Goal: Task Accomplishment & Management: Manage account settings

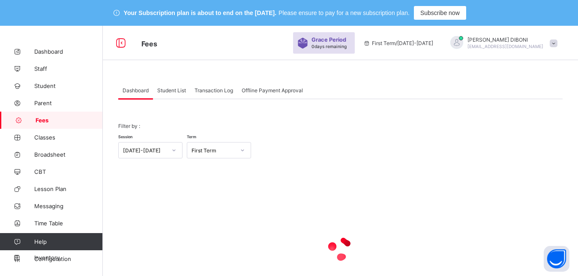
click at [164, 90] on span "Student List" at bounding box center [171, 90] width 29 height 6
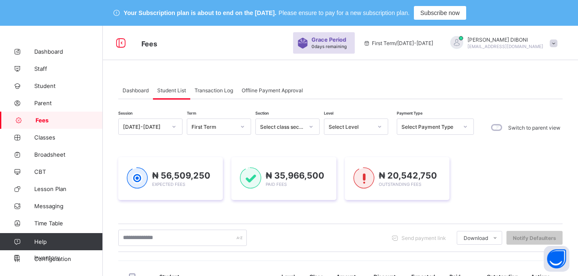
click at [348, 128] on div "Select Level" at bounding box center [351, 126] width 44 height 6
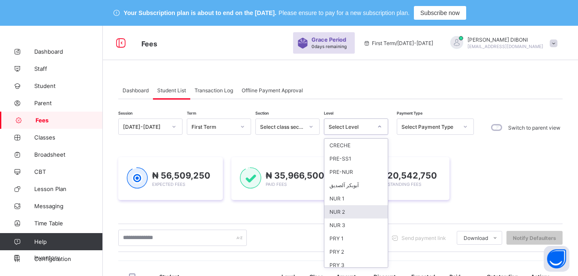
scroll to position [111, 0]
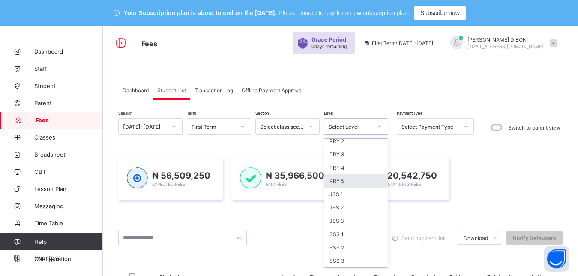
click at [339, 178] on div "PRY 5" at bounding box center [355, 180] width 63 height 13
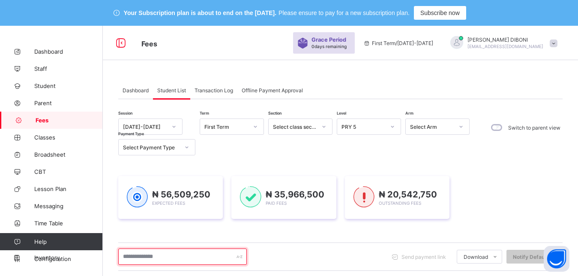
click at [192, 255] on input "text" at bounding box center [182, 256] width 129 height 16
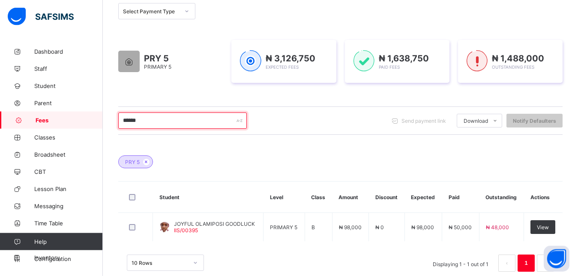
scroll to position [153, 0]
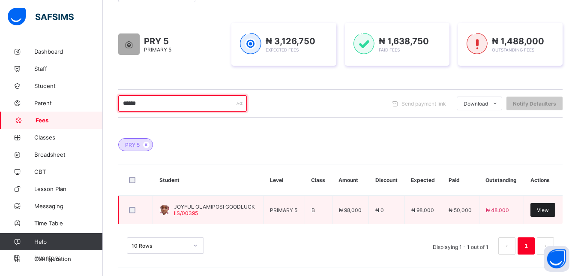
type input "******"
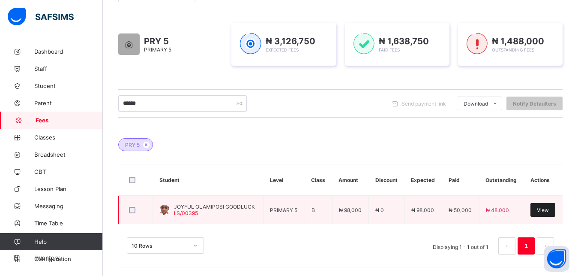
click at [546, 208] on span "View" at bounding box center [543, 210] width 12 height 6
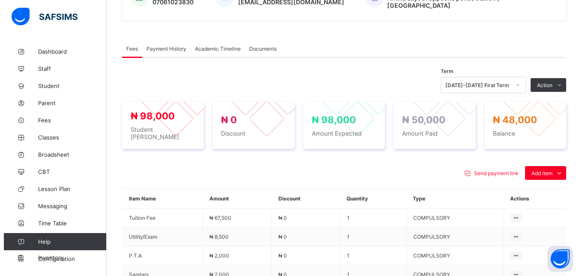
scroll to position [284, 0]
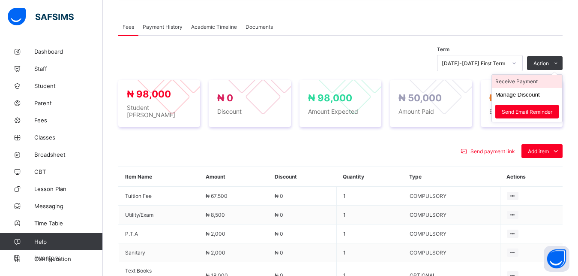
click at [532, 78] on li "Receive Payment" at bounding box center [527, 81] width 70 height 13
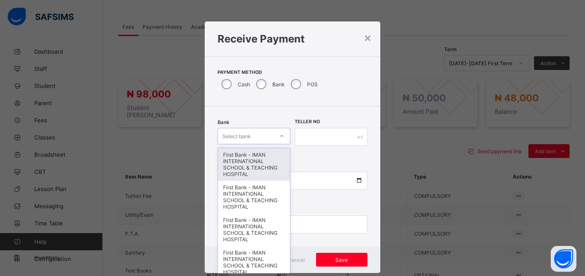
click at [252, 133] on div "Select bank" at bounding box center [246, 136] width 56 height 12
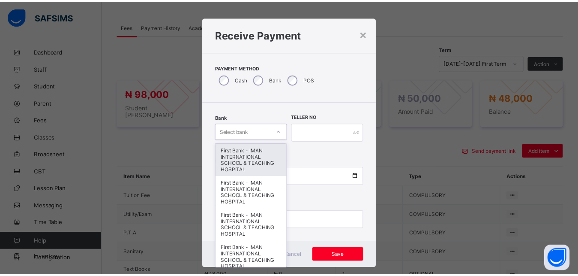
scroll to position [5, 0]
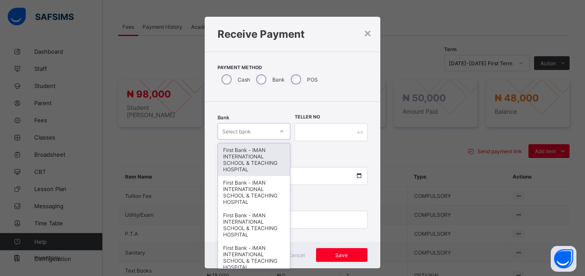
click at [253, 155] on div "First Bank - IMAN INTERNATIONAL SCHOOL & TEACHING HOSPITAL" at bounding box center [254, 159] width 72 height 33
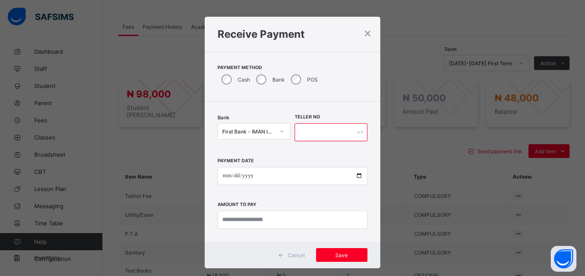
click at [314, 135] on input "text" at bounding box center [331, 132] width 73 height 18
type input "*****"
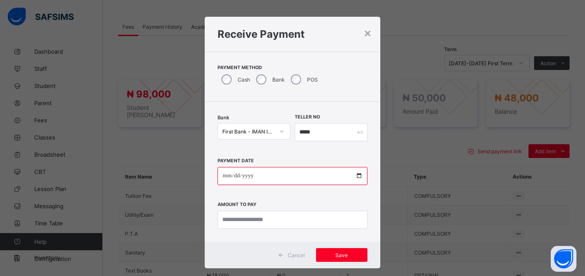
click at [353, 177] on input "date" at bounding box center [293, 176] width 150 height 18
type input "**********"
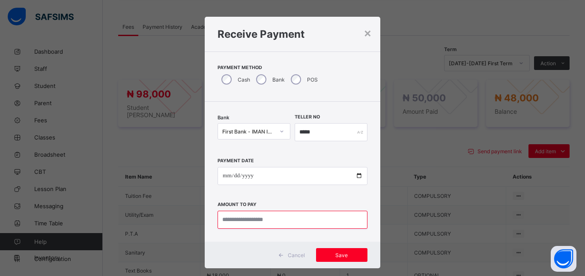
click at [276, 219] on input "currency" at bounding box center [293, 219] width 150 height 18
type input "********"
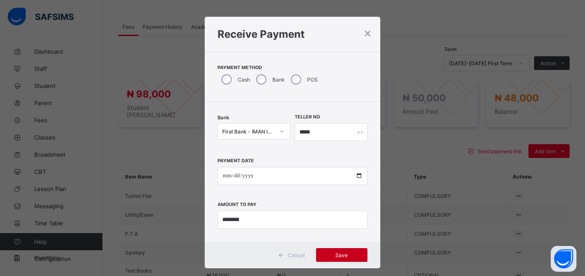
click at [338, 251] on div "Save" at bounding box center [341, 255] width 51 height 14
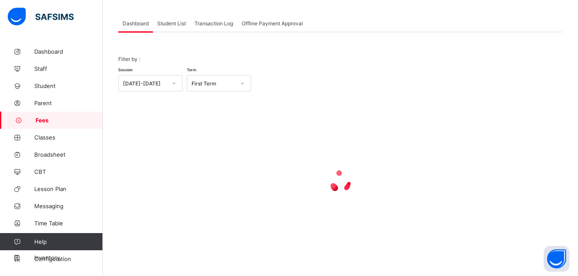
scroll to position [67, 0]
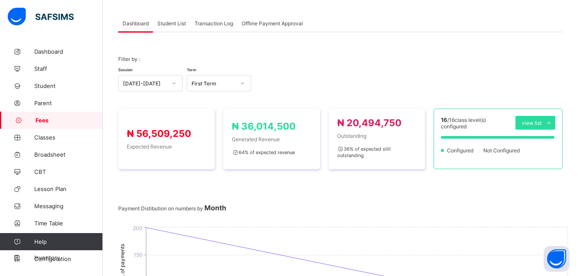
click at [171, 21] on span "Student List" at bounding box center [171, 23] width 29 height 6
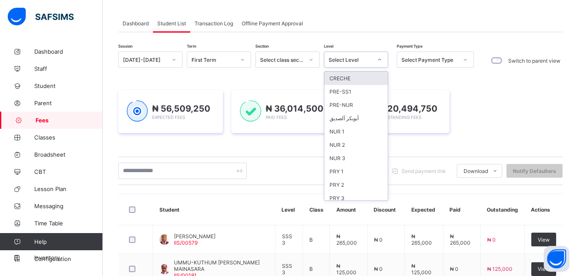
click at [355, 60] on div "Select Level" at bounding box center [351, 60] width 44 height 6
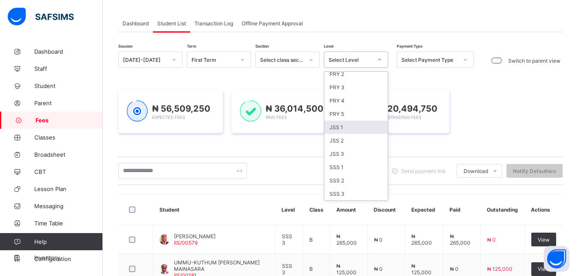
click at [354, 125] on div "JSS 1" at bounding box center [355, 126] width 63 height 13
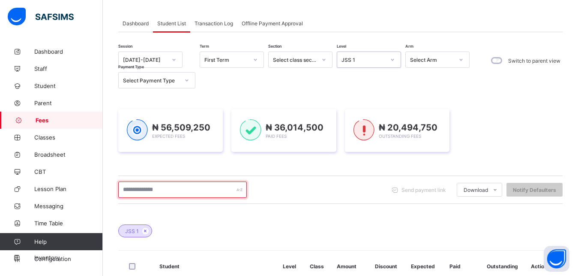
click at [182, 189] on input "text" at bounding box center [182, 189] width 129 height 16
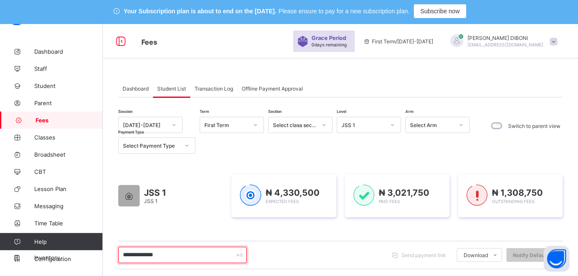
scroll to position [0, 0]
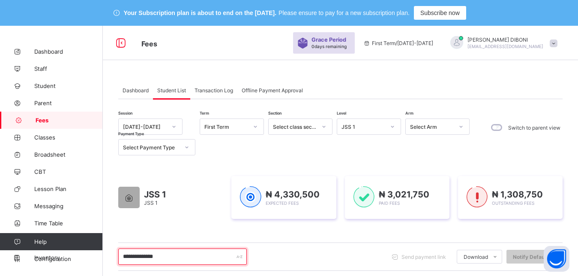
click at [191, 254] on input "**********" at bounding box center [182, 256] width 129 height 16
type input "*"
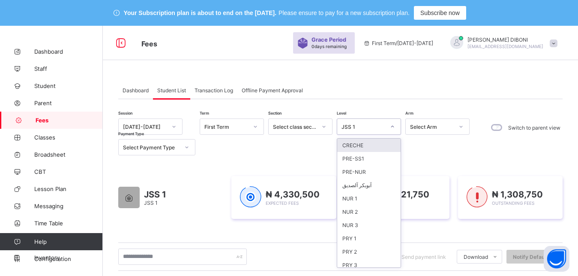
click at [364, 124] on div "JSS 1" at bounding box center [364, 126] width 44 height 6
click at [363, 249] on div "PRY 2" at bounding box center [368, 251] width 63 height 13
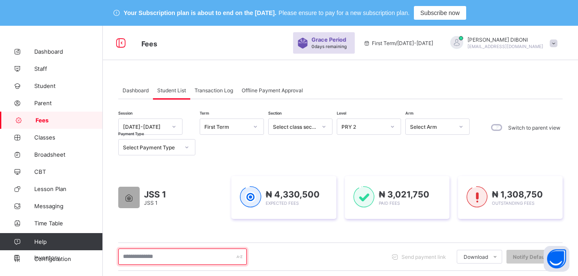
click at [210, 262] on input "text" at bounding box center [182, 256] width 129 height 16
type input "**********"
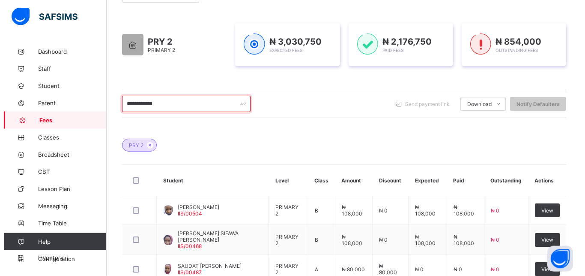
scroll to position [153, 0]
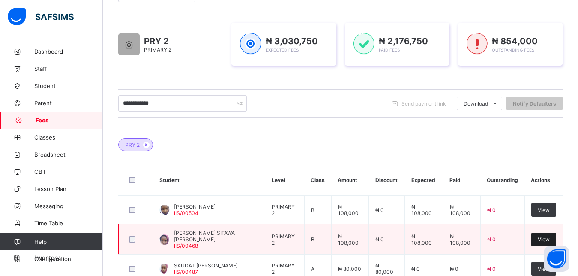
click at [546, 238] on span "View" at bounding box center [544, 239] width 12 height 6
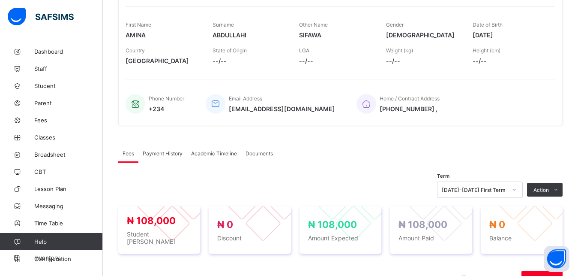
click at [162, 153] on span "Payment History" at bounding box center [163, 153] width 40 height 6
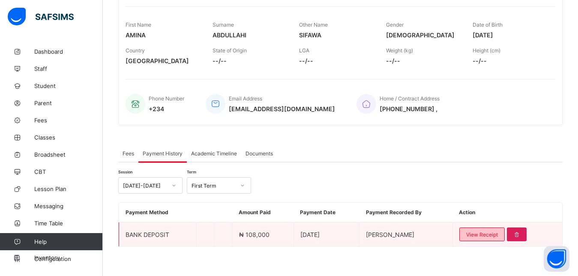
click at [481, 233] on span "View Receipt" at bounding box center [482, 234] width 32 height 6
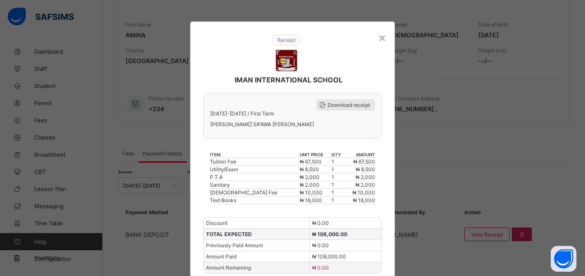
click at [332, 106] on span "Download receipt" at bounding box center [349, 105] width 42 height 6
click at [378, 39] on div "×" at bounding box center [382, 37] width 8 height 15
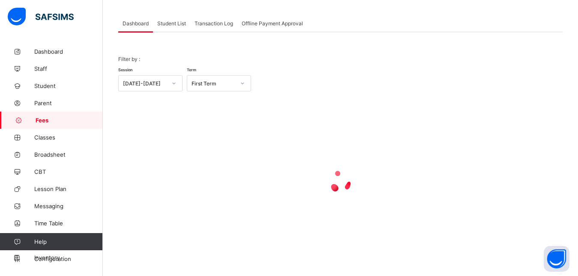
scroll to position [67, 0]
click at [168, 23] on span "Student List" at bounding box center [171, 23] width 29 height 6
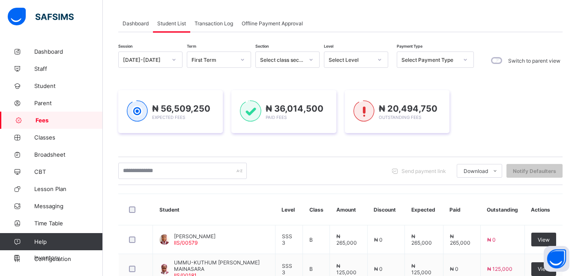
click at [168, 23] on span "Student List" at bounding box center [171, 23] width 29 height 6
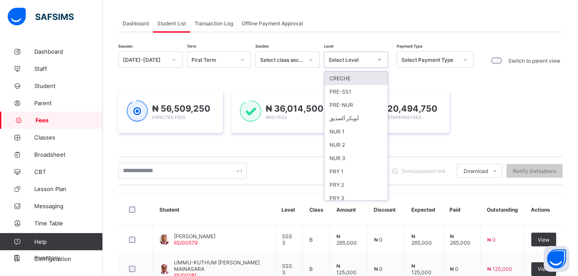
click at [342, 62] on div "Select Level" at bounding box center [351, 60] width 44 height 6
click at [343, 183] on div "PRY 2" at bounding box center [355, 184] width 63 height 13
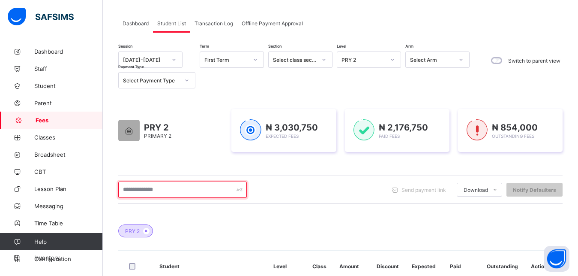
click at [206, 191] on input "text" at bounding box center [182, 189] width 129 height 16
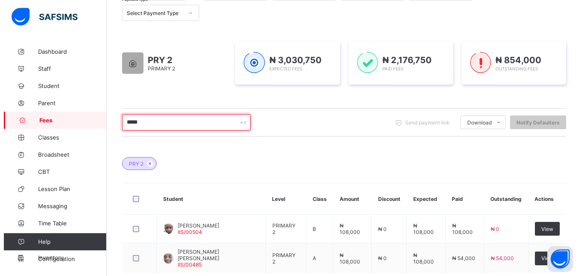
scroll to position [154, 0]
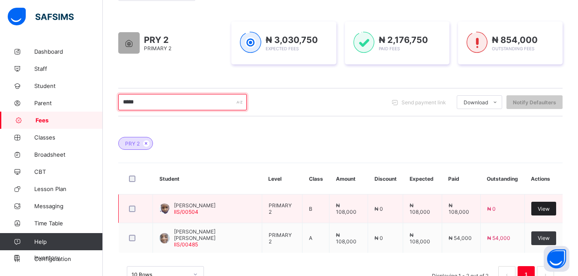
type input "*****"
click at [547, 213] on div "View" at bounding box center [543, 208] width 25 height 14
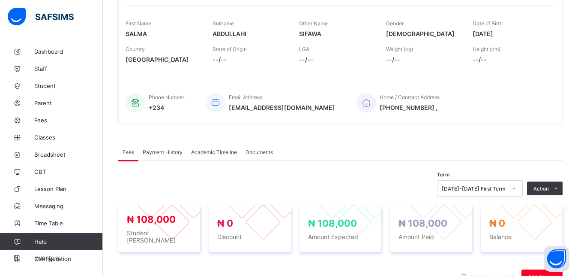
click at [168, 150] on span "Payment History" at bounding box center [163, 152] width 40 height 6
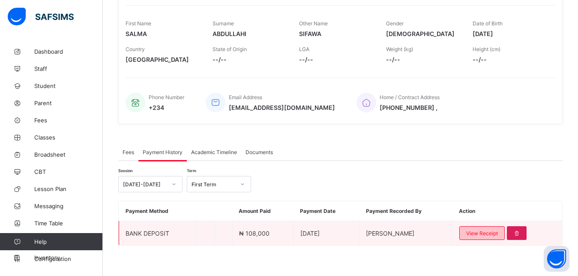
click at [495, 230] on span "View Receipt" at bounding box center [482, 233] width 32 height 6
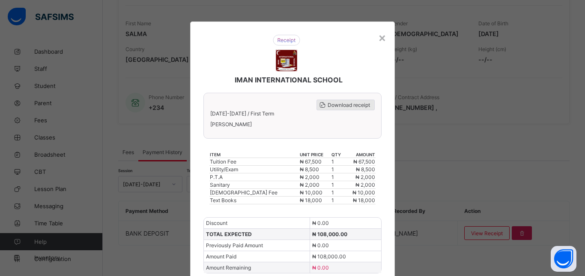
click at [355, 102] on span "Download receipt" at bounding box center [349, 105] width 42 height 6
click at [378, 39] on div "×" at bounding box center [382, 37] width 8 height 15
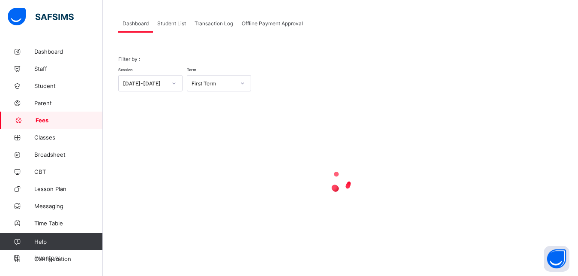
scroll to position [67, 0]
click at [171, 21] on span "Student List" at bounding box center [171, 23] width 29 height 6
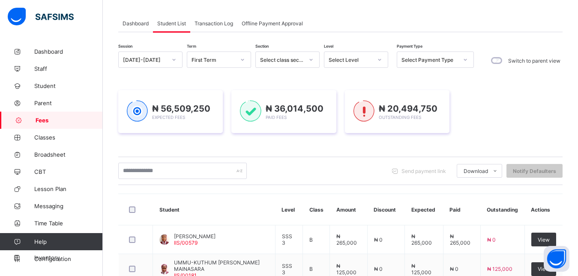
click at [360, 60] on div "Select Level" at bounding box center [351, 60] width 44 height 6
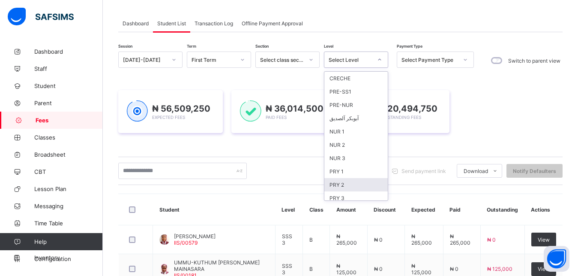
click at [353, 182] on div "PRY 2" at bounding box center [355, 184] width 63 height 13
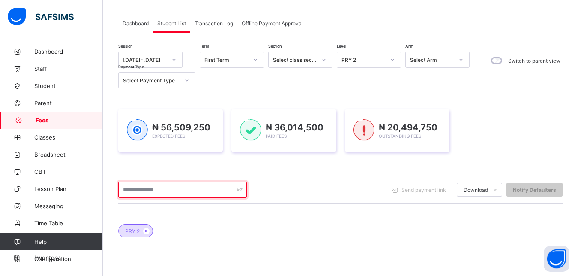
click at [201, 186] on input "text" at bounding box center [182, 189] width 129 height 16
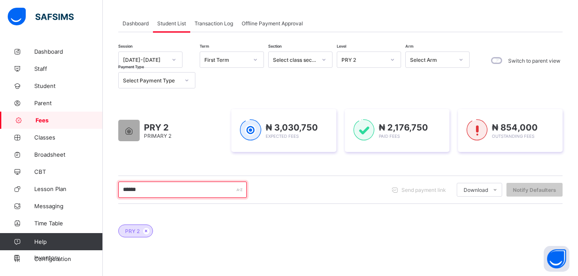
type input "*******"
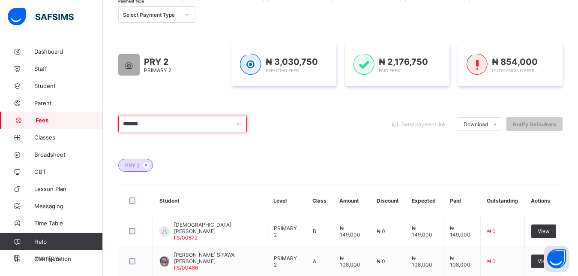
scroll to position [176, 0]
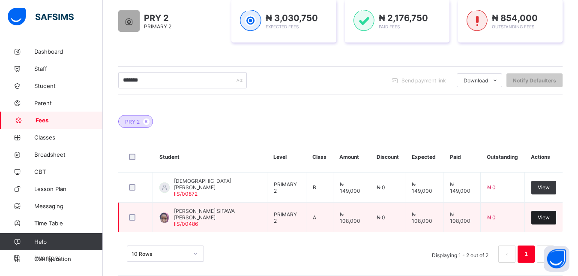
click at [549, 211] on div "View" at bounding box center [543, 217] width 25 height 14
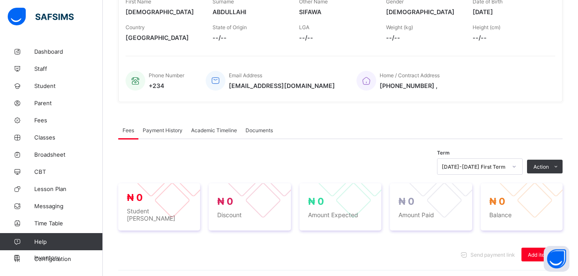
scroll to position [287, 0]
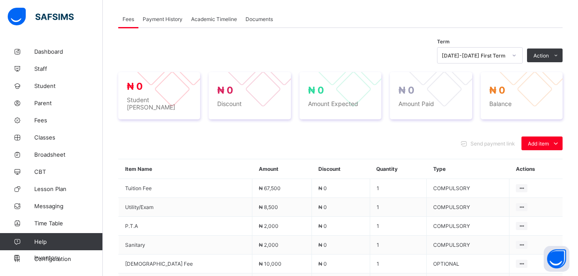
click at [156, 18] on span "Payment History" at bounding box center [163, 19] width 40 height 6
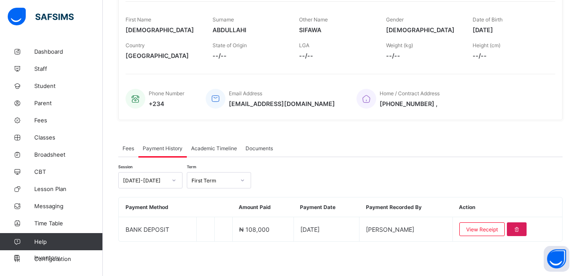
scroll to position [158, 0]
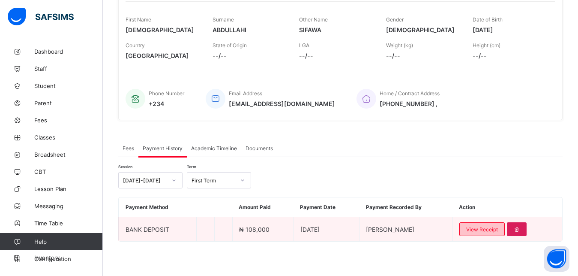
click at [482, 228] on span "View Receipt" at bounding box center [482, 229] width 32 height 6
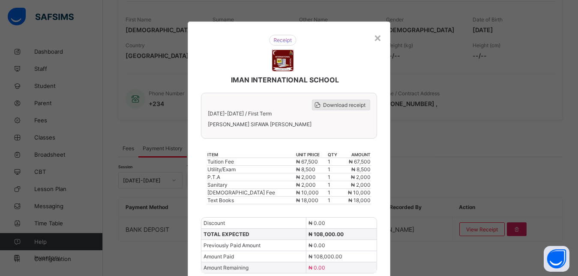
click at [348, 106] on span "Download receipt" at bounding box center [344, 105] width 42 height 6
click at [374, 39] on div "×" at bounding box center [378, 37] width 8 height 15
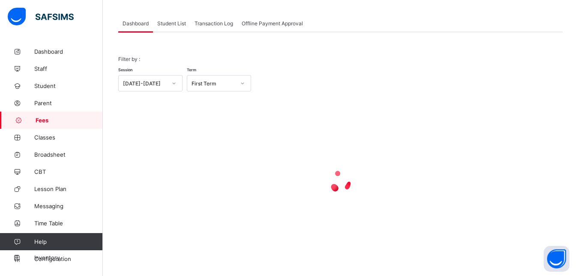
scroll to position [67, 0]
click at [172, 24] on span "Student List" at bounding box center [171, 23] width 29 height 6
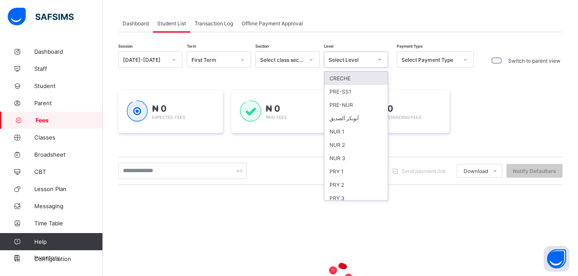
click at [363, 57] on div "Select Level" at bounding box center [351, 60] width 44 height 6
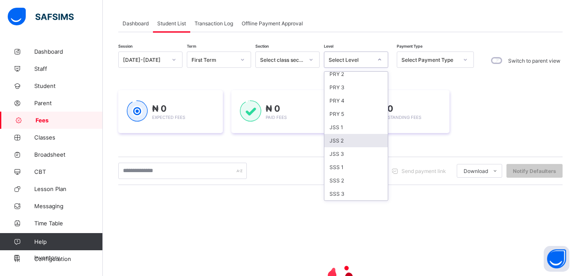
click at [348, 140] on div "JSS 2" at bounding box center [355, 140] width 63 height 13
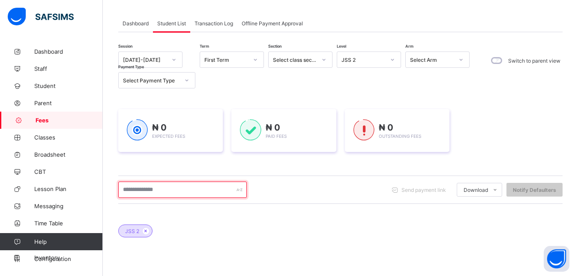
click at [182, 189] on input "text" at bounding box center [182, 189] width 129 height 16
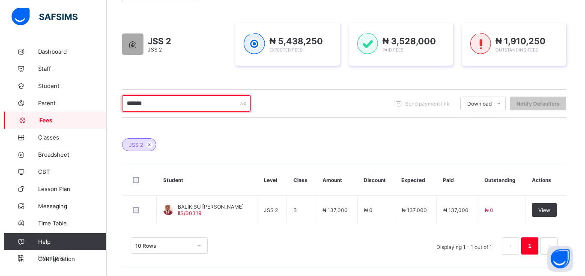
scroll to position [153, 0]
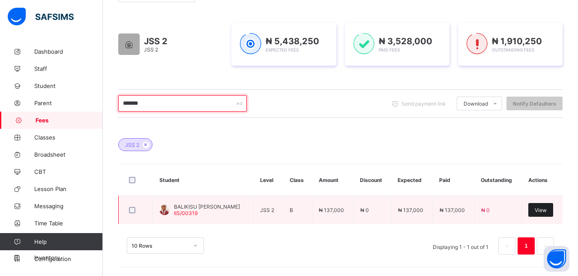
type input "*******"
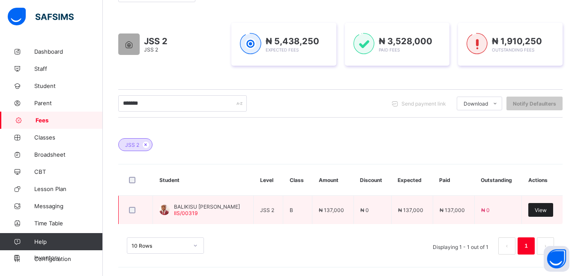
click at [547, 212] on span "View" at bounding box center [541, 210] width 12 height 6
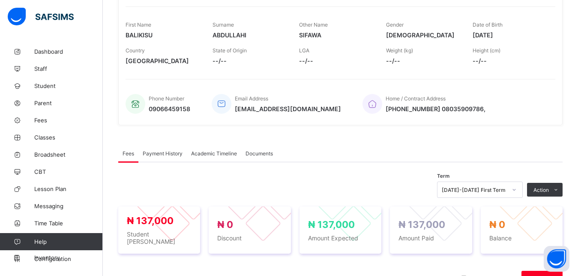
click at [162, 153] on span "Payment History" at bounding box center [163, 153] width 40 height 6
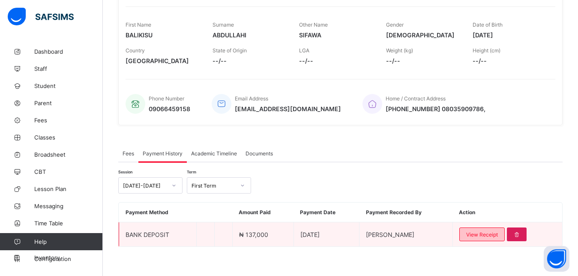
click at [472, 233] on div "View Receipt" at bounding box center [481, 234] width 45 height 14
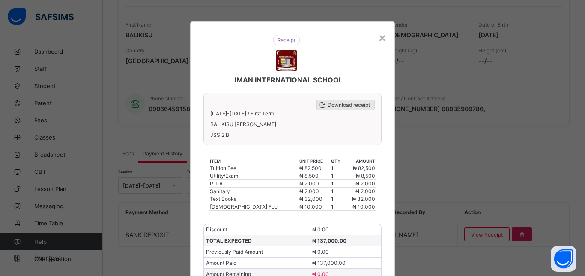
click at [342, 105] on span "Download receipt" at bounding box center [349, 105] width 42 height 6
click at [378, 38] on div "×" at bounding box center [382, 37] width 8 height 15
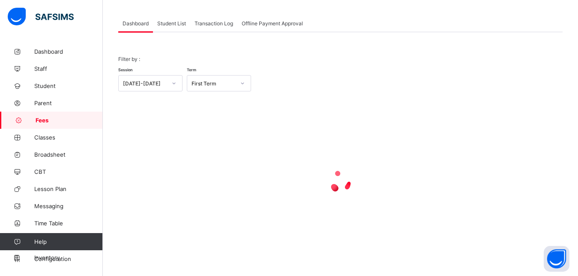
scroll to position [67, 0]
click at [168, 23] on span "Student List" at bounding box center [171, 23] width 29 height 6
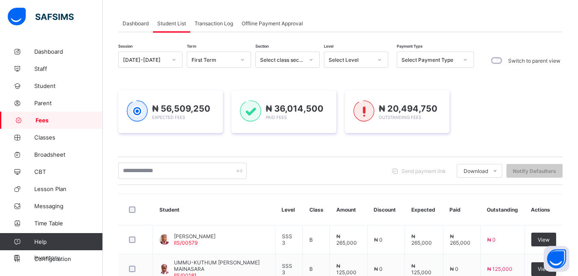
click at [360, 58] on div "Select Level" at bounding box center [351, 60] width 44 height 6
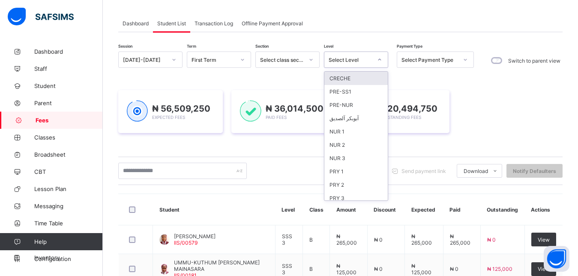
click at [360, 58] on div "Select Level" at bounding box center [351, 60] width 44 height 6
click at [350, 59] on div "Select Level" at bounding box center [351, 60] width 44 height 6
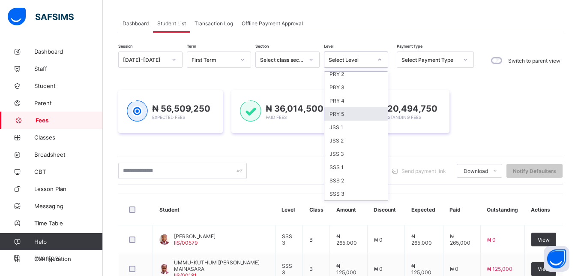
click at [348, 113] on div "PRY 5" at bounding box center [355, 113] width 63 height 13
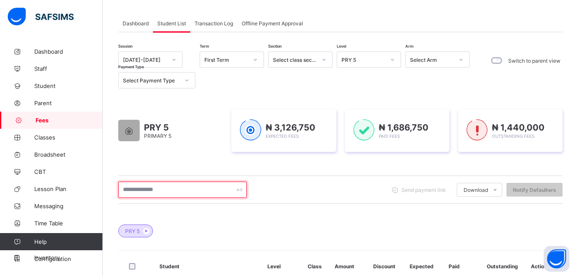
click at [191, 193] on input "text" at bounding box center [182, 189] width 129 height 16
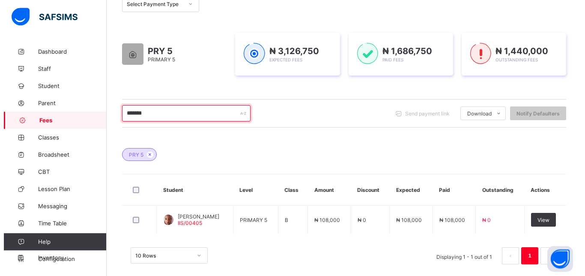
scroll to position [153, 0]
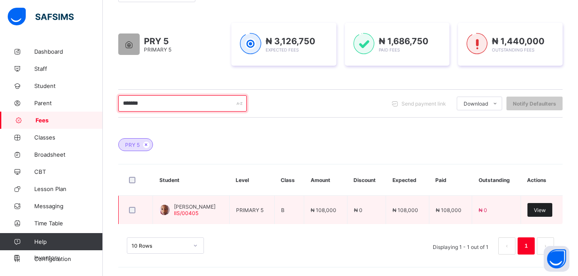
type input "*******"
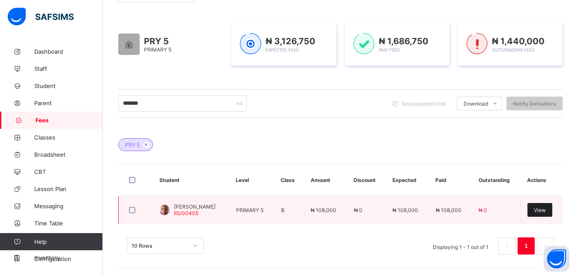
click at [546, 210] on span "View" at bounding box center [540, 210] width 12 height 6
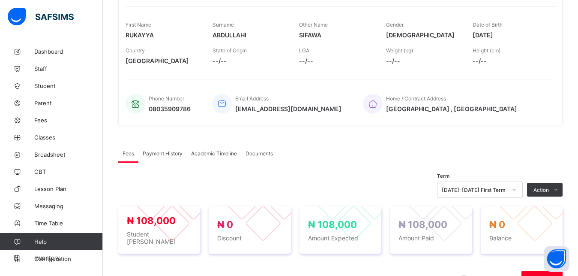
click at [166, 153] on span "Payment History" at bounding box center [163, 153] width 40 height 6
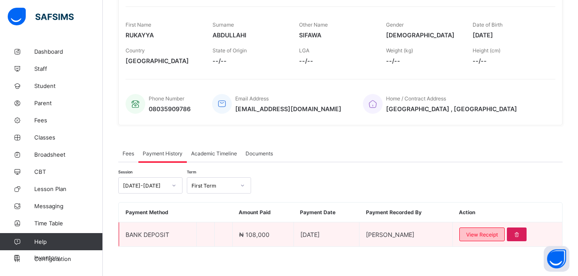
click at [490, 233] on span "View Receipt" at bounding box center [482, 234] width 32 height 6
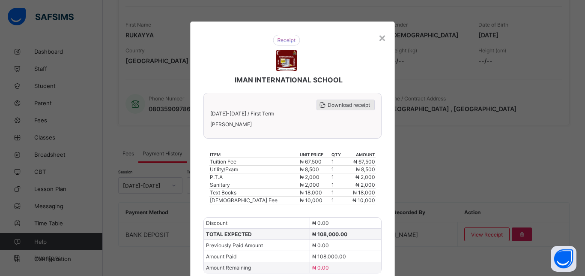
click at [345, 105] on span "Download receipt" at bounding box center [349, 105] width 42 height 6
click at [344, 108] on span "Download receipt" at bounding box center [349, 105] width 42 height 6
click at [378, 36] on div "×" at bounding box center [382, 37] width 8 height 15
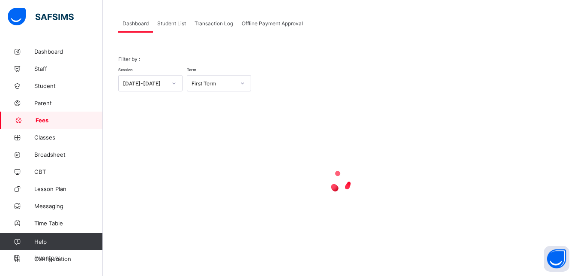
scroll to position [67, 0]
click at [165, 24] on span "Student List" at bounding box center [171, 23] width 29 height 6
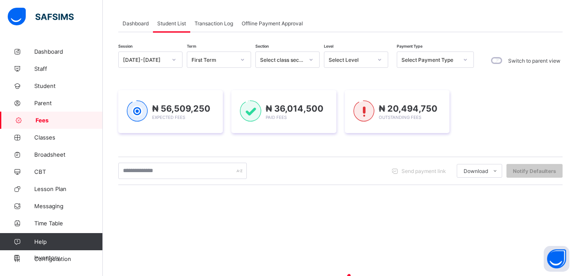
click at [360, 60] on div "Select Level" at bounding box center [351, 60] width 44 height 6
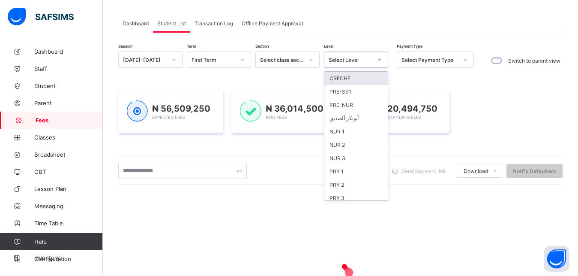
click at [351, 60] on div "Select Level" at bounding box center [351, 60] width 44 height 6
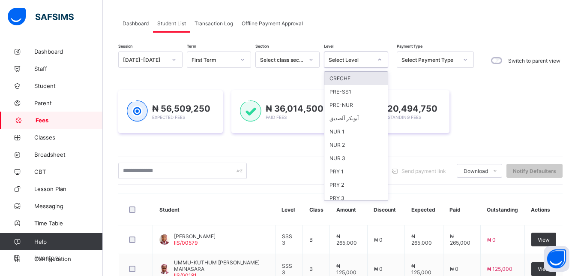
click at [351, 60] on div "Select Level" at bounding box center [351, 60] width 44 height 6
click at [348, 142] on div "NUR 2" at bounding box center [355, 144] width 63 height 13
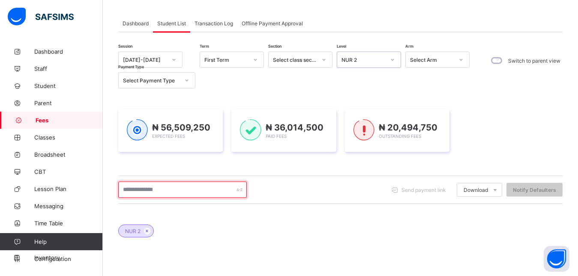
click at [189, 186] on input "text" at bounding box center [182, 189] width 129 height 16
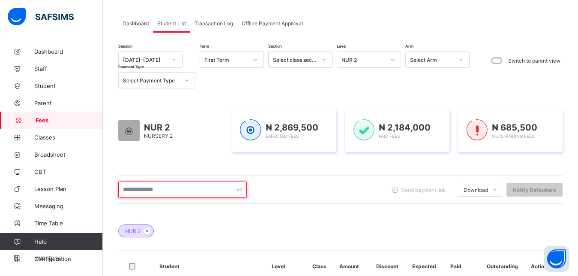
click at [189, 186] on input "text" at bounding box center [182, 189] width 129 height 16
type input "*******"
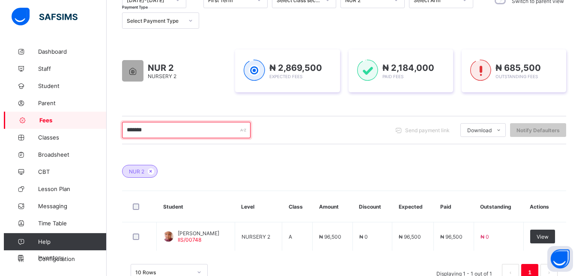
scroll to position [132, 0]
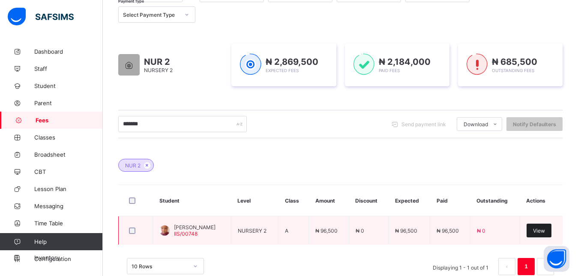
click at [545, 231] on span "View" at bounding box center [539, 230] width 12 height 6
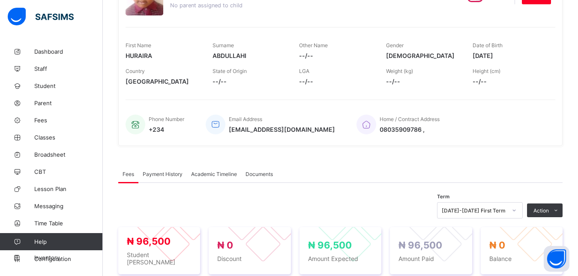
click at [174, 172] on span "Payment History" at bounding box center [163, 174] width 40 height 6
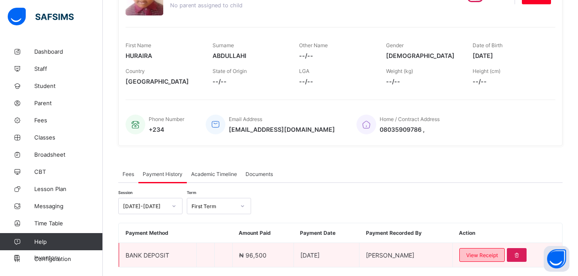
click at [494, 255] on span "View Receipt" at bounding box center [482, 255] width 32 height 6
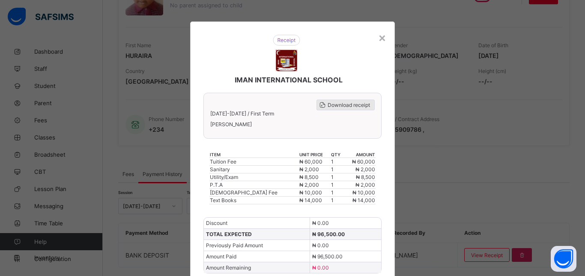
click at [342, 105] on span "Download receipt" at bounding box center [349, 105] width 42 height 6
click at [380, 38] on div "×" at bounding box center [382, 37] width 8 height 15
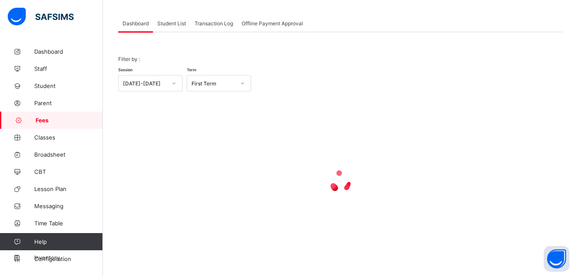
scroll to position [67, 0]
click at [167, 22] on span "Student List" at bounding box center [171, 23] width 29 height 6
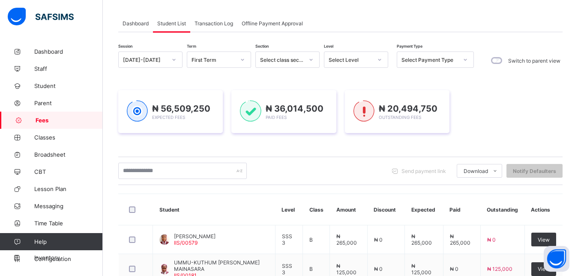
click at [357, 61] on div "Select Level" at bounding box center [351, 60] width 44 height 6
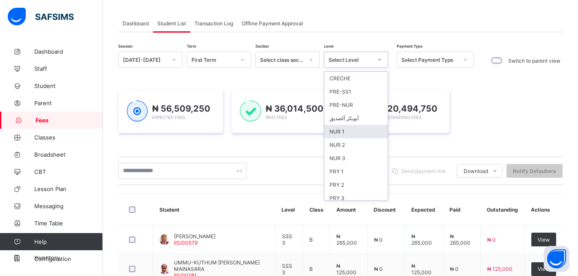
click at [356, 131] on div "NUR 1" at bounding box center [355, 131] width 63 height 13
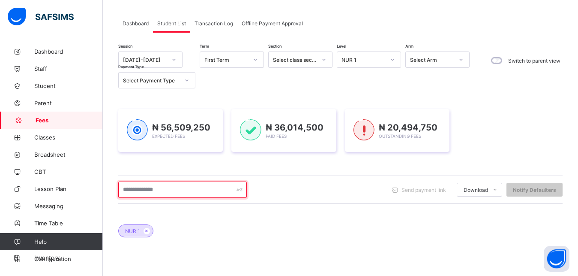
click at [191, 190] on input "text" at bounding box center [182, 189] width 129 height 16
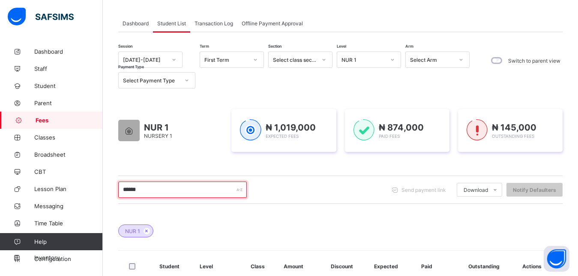
type input "*******"
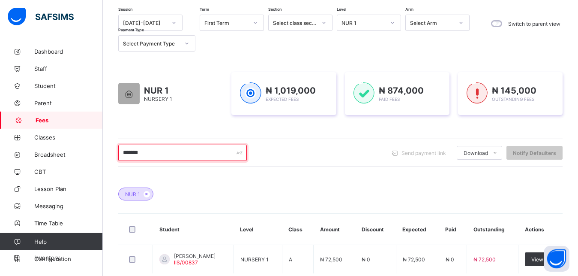
scroll to position [132, 0]
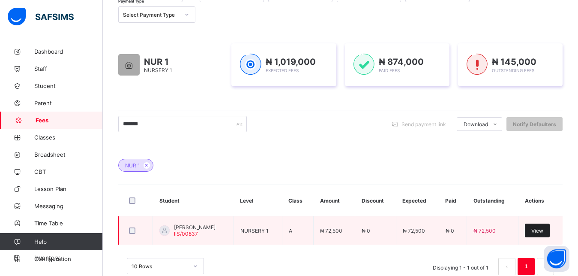
click at [543, 229] on span "View" at bounding box center [537, 230] width 12 height 6
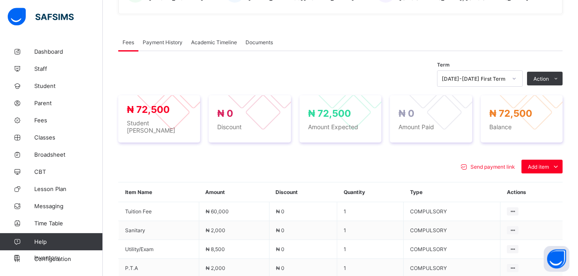
scroll to position [285, 0]
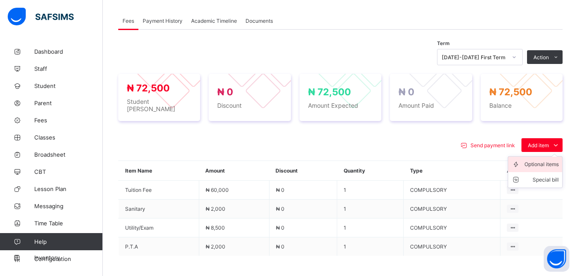
click at [544, 160] on div "Optional items" at bounding box center [542, 164] width 34 height 9
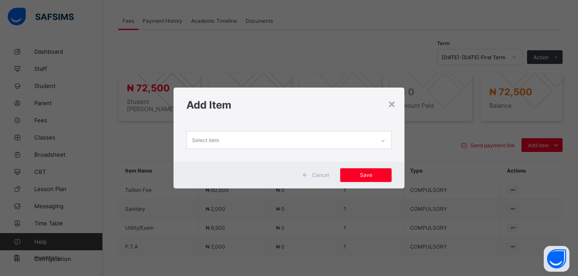
click at [364, 141] on div "Select item" at bounding box center [281, 139] width 189 height 17
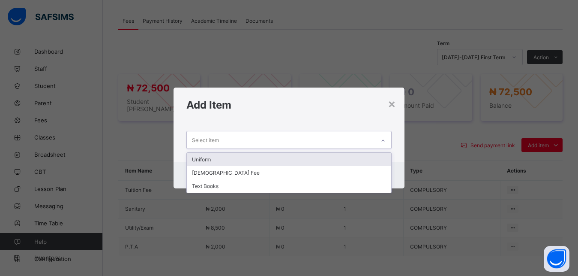
click at [333, 159] on div "Uniform" at bounding box center [289, 159] width 205 height 13
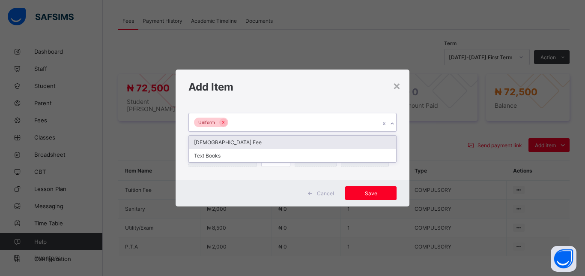
click at [304, 124] on div "Uniform" at bounding box center [284, 122] width 191 height 18
click at [289, 140] on div "[DEMOGRAPHIC_DATA] Fee" at bounding box center [292, 141] width 207 height 13
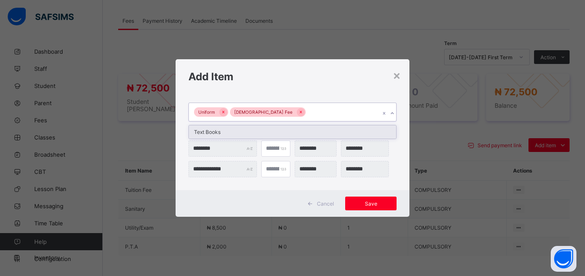
click at [310, 108] on div "Uniform Islamiyya Fee" at bounding box center [284, 112] width 191 height 18
click at [293, 129] on div "Text Books" at bounding box center [292, 131] width 207 height 13
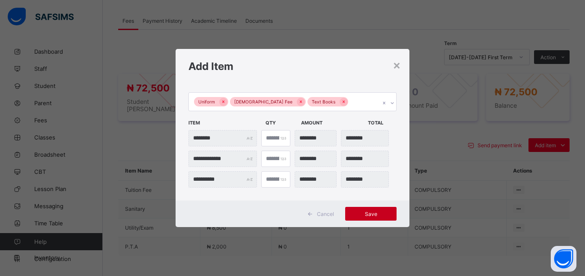
click at [363, 213] on span "Save" at bounding box center [371, 213] width 39 height 6
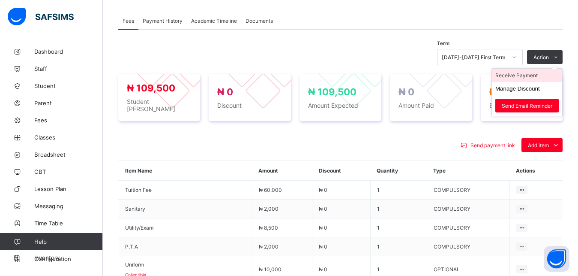
click at [536, 76] on li "Receive Payment" at bounding box center [527, 75] width 70 height 13
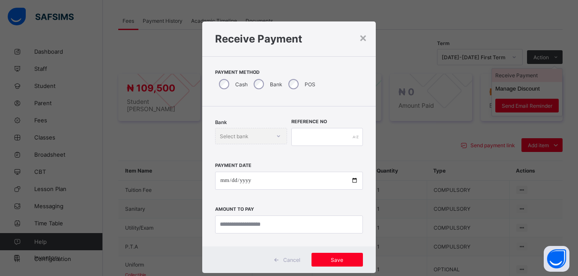
scroll to position [5, 0]
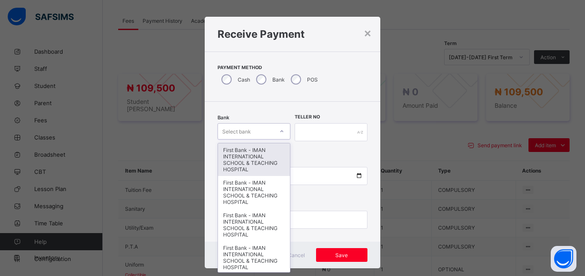
click at [255, 128] on div "Select bank" at bounding box center [246, 131] width 56 height 12
click at [255, 151] on div "First Bank - IMAN INTERNATIONAL SCHOOL & TEACHING HOSPITAL" at bounding box center [254, 159] width 72 height 33
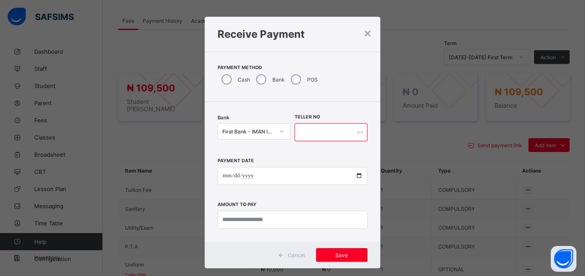
click at [301, 136] on input "text" at bounding box center [331, 132] width 73 height 18
type input "*****"
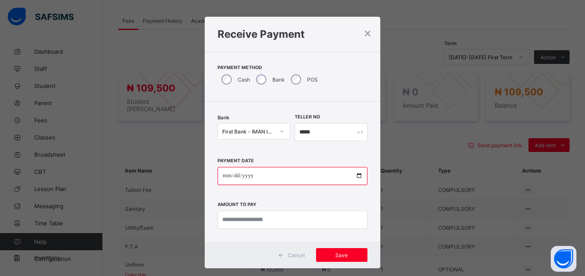
click at [353, 177] on input "date" at bounding box center [293, 176] width 150 height 18
type input "**********"
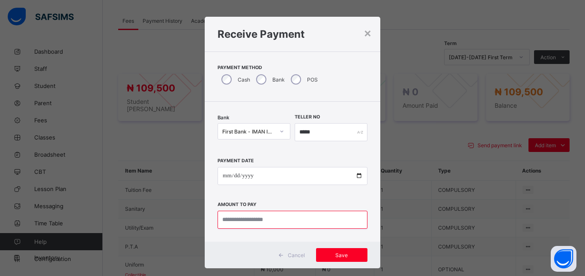
click at [279, 220] on input "currency" at bounding box center [293, 219] width 150 height 18
type input "*********"
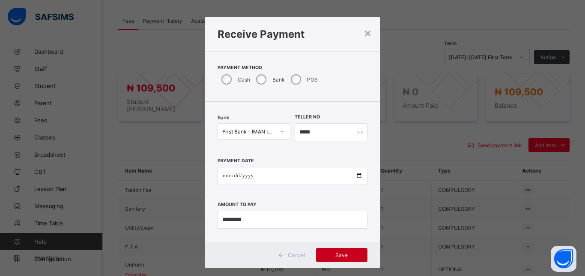
click at [342, 254] on span "Save" at bounding box center [342, 255] width 39 height 6
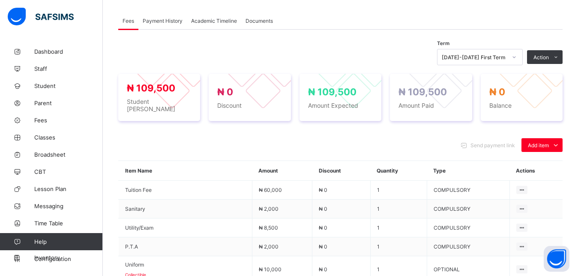
click at [157, 20] on span "Payment History" at bounding box center [163, 21] width 40 height 6
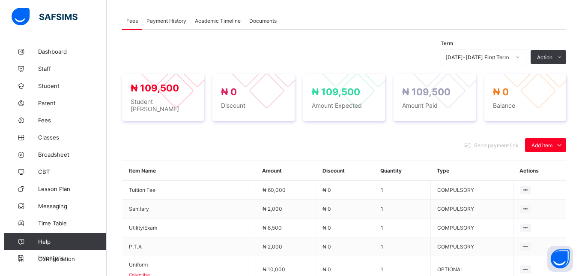
scroll to position [158, 0]
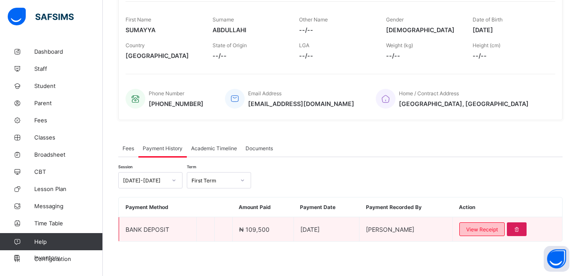
click at [483, 231] on span "View Receipt" at bounding box center [482, 229] width 32 height 6
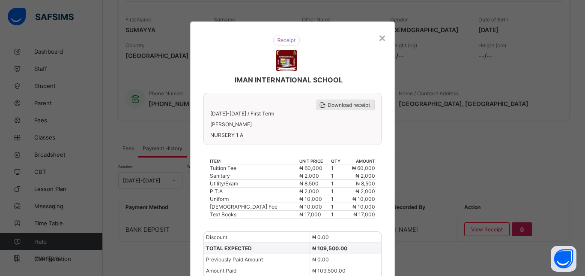
click at [344, 106] on span "Download receipt" at bounding box center [349, 105] width 42 height 6
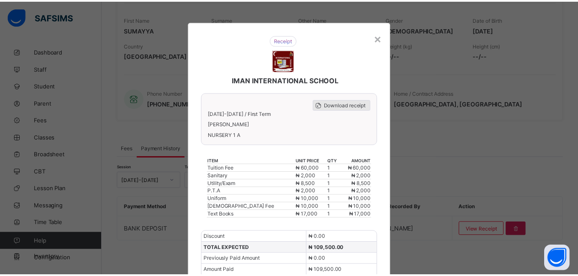
scroll to position [0, 0]
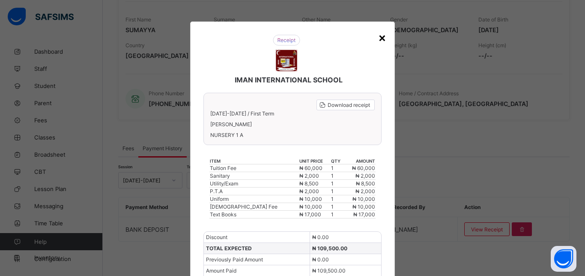
click at [380, 38] on div "×" at bounding box center [382, 37] width 8 height 15
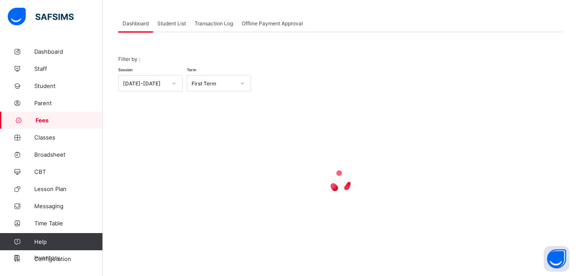
scroll to position [67, 0]
click at [170, 22] on span "Student List" at bounding box center [171, 23] width 29 height 6
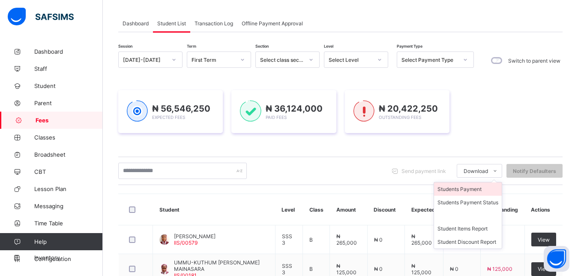
click at [480, 191] on li "Students Payment" at bounding box center [468, 188] width 68 height 13
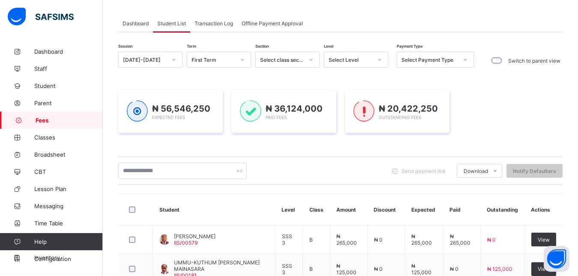
click at [366, 58] on div "Select Level" at bounding box center [351, 60] width 44 height 6
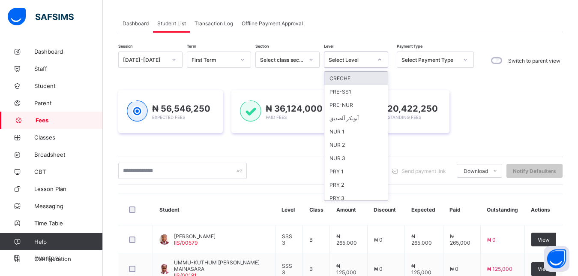
click at [366, 58] on div "Select Level" at bounding box center [351, 60] width 44 height 6
click at [354, 59] on div "Select Level" at bounding box center [351, 60] width 44 height 6
click at [365, 129] on div "NUR 1" at bounding box center [355, 131] width 63 height 13
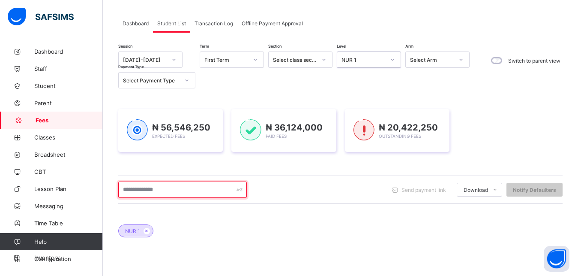
click at [185, 195] on input "text" at bounding box center [182, 189] width 129 height 16
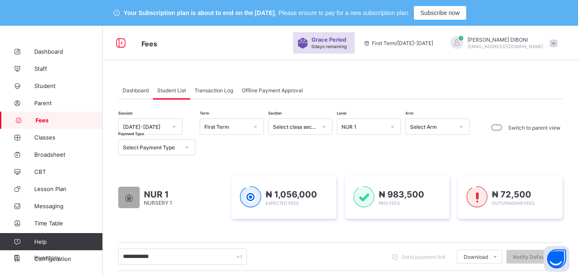
click at [373, 127] on div "NUR 1" at bounding box center [364, 126] width 44 height 6
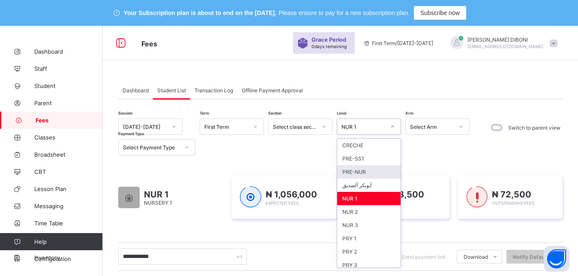
click at [371, 171] on div "PRE-NUR" at bounding box center [368, 171] width 63 height 13
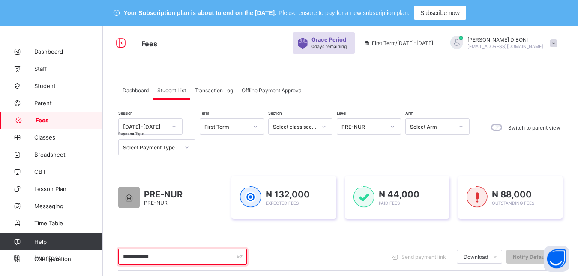
click at [198, 255] on input "**********" at bounding box center [182, 256] width 129 height 16
type input "*"
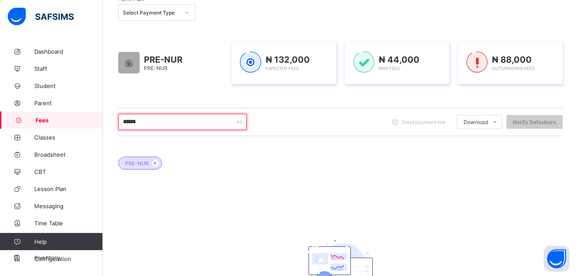
scroll to position [160, 0]
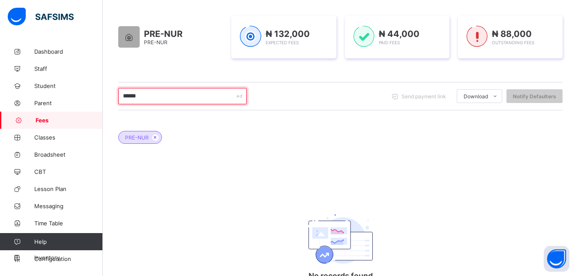
click at [202, 93] on input "******" at bounding box center [182, 96] width 129 height 16
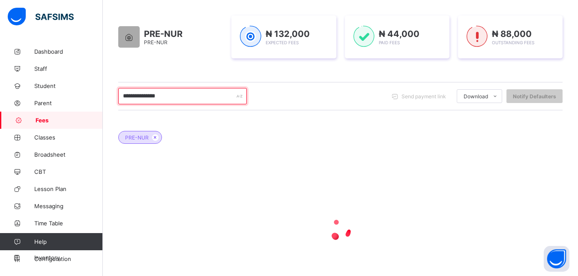
type input "**********"
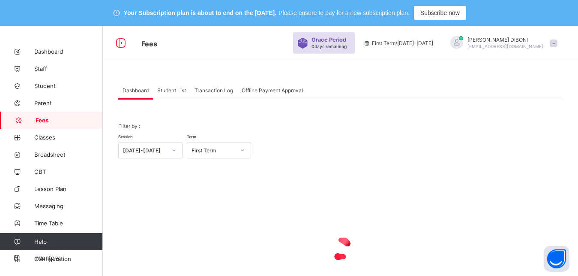
click at [170, 87] on span "Student List" at bounding box center [171, 90] width 29 height 6
click at [171, 90] on span "Student List" at bounding box center [171, 90] width 29 height 6
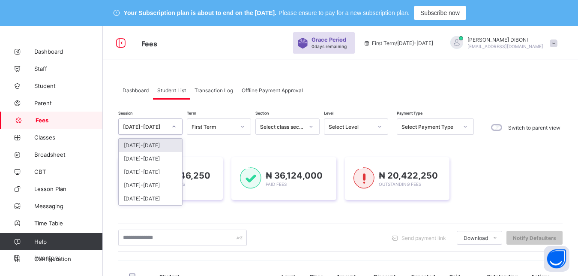
click at [161, 130] on div "[DATE]-[DATE]" at bounding box center [142, 126] width 47 height 12
click at [157, 158] on div "[DATE]-[DATE]" at bounding box center [150, 158] width 63 height 13
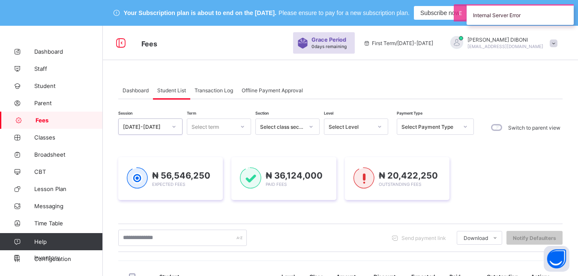
click at [225, 131] on div "Select term" at bounding box center [210, 126] width 47 height 12
click at [217, 172] on div "Third Term" at bounding box center [218, 171] width 63 height 13
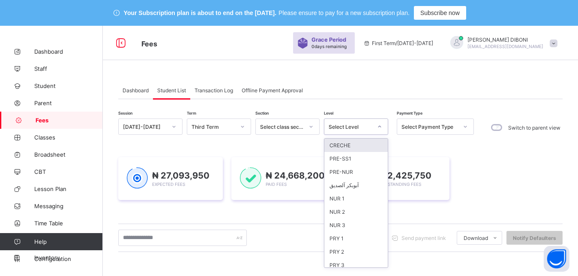
click at [355, 126] on div "Select Level" at bounding box center [351, 126] width 44 height 6
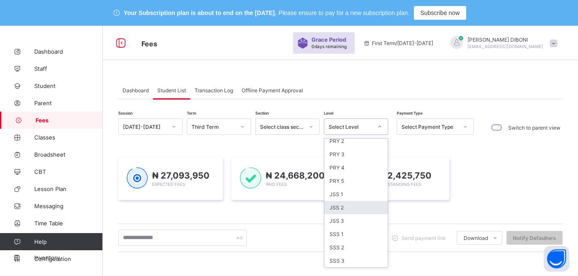
click at [361, 207] on div "JSS 2" at bounding box center [355, 207] width 63 height 13
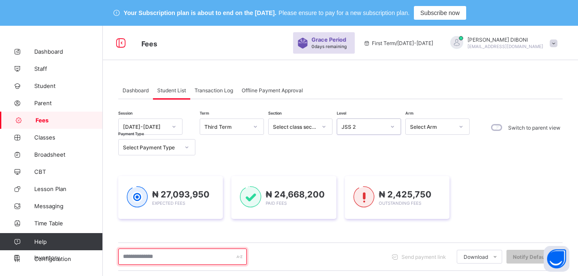
click at [204, 253] on input "text" at bounding box center [182, 256] width 129 height 16
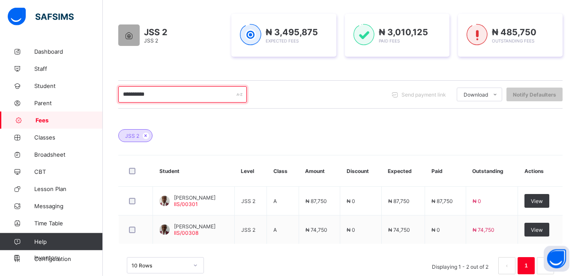
scroll to position [182, 0]
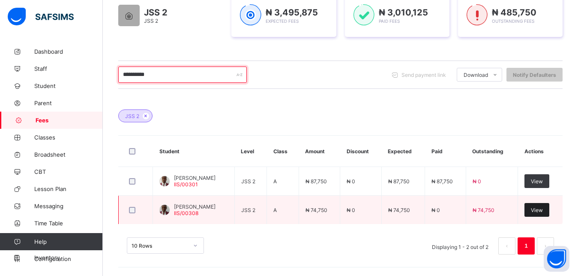
type input "**********"
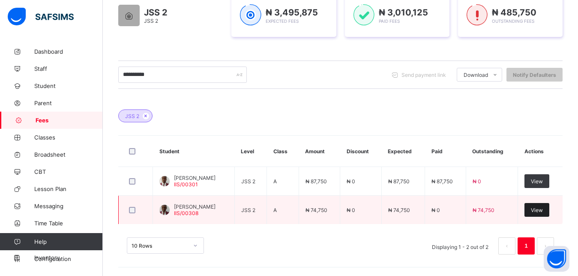
click at [545, 213] on div "View" at bounding box center [537, 210] width 25 height 14
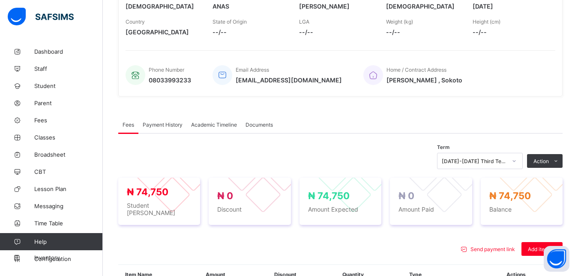
scroll to position [293, 0]
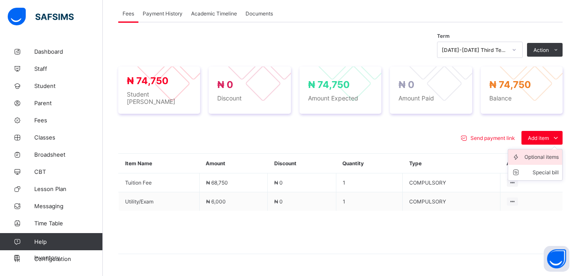
click at [540, 153] on div "Optional items" at bounding box center [542, 157] width 34 height 9
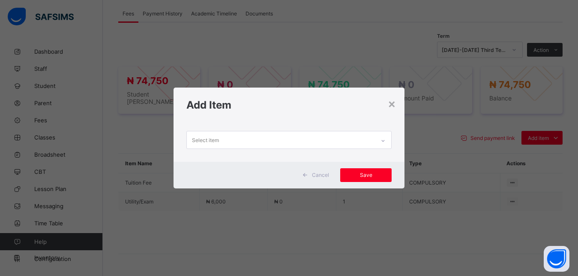
click at [339, 141] on div "Select item" at bounding box center [281, 139] width 189 height 17
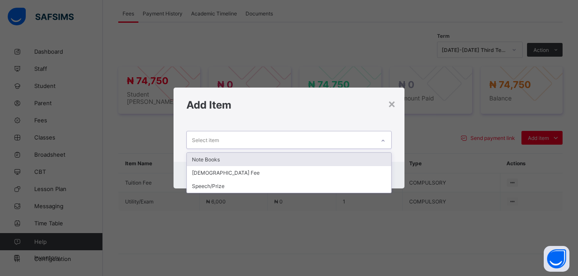
click at [330, 162] on div "Note Books" at bounding box center [289, 159] width 205 height 13
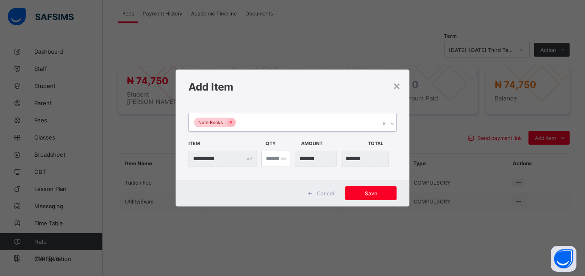
click at [307, 122] on div "Note Books" at bounding box center [284, 122] width 191 height 18
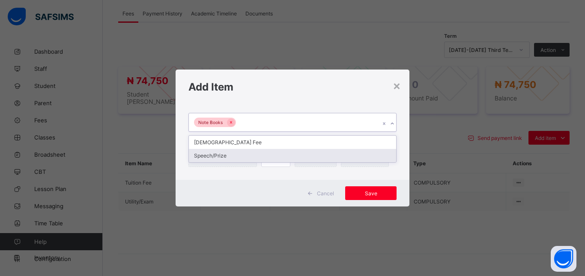
click at [297, 154] on div "Speech/Prize" at bounding box center [292, 155] width 207 height 13
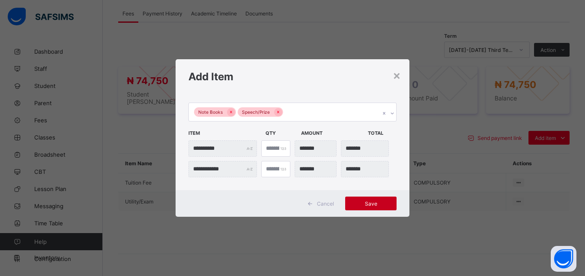
click at [373, 203] on span "Save" at bounding box center [371, 203] width 39 height 6
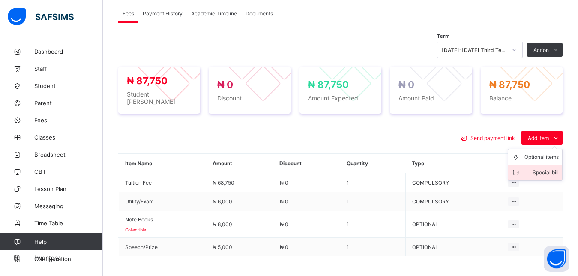
click at [556, 168] on div "Special bill" at bounding box center [542, 172] width 34 height 9
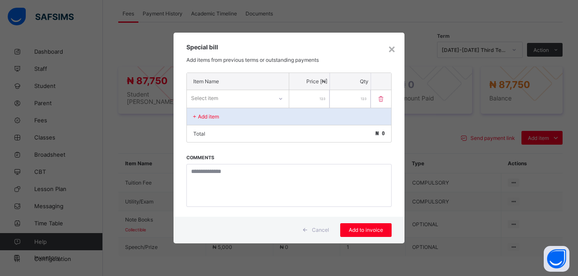
click at [237, 101] on div "Select item" at bounding box center [230, 98] width 86 height 12
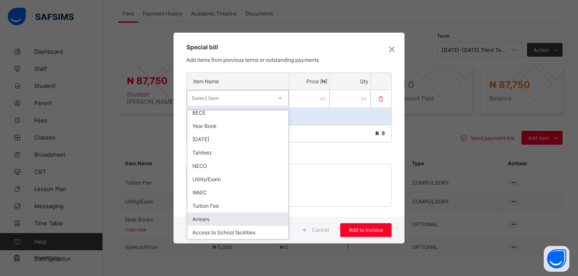
scroll to position [19, 0]
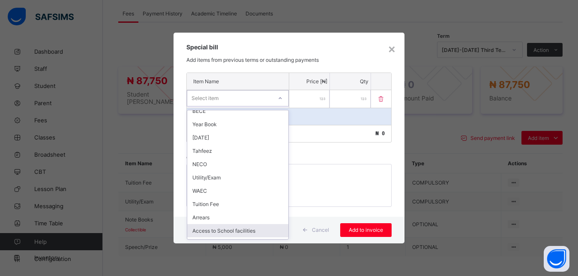
click at [252, 231] on div "Access to School facilities" at bounding box center [237, 230] width 101 height 13
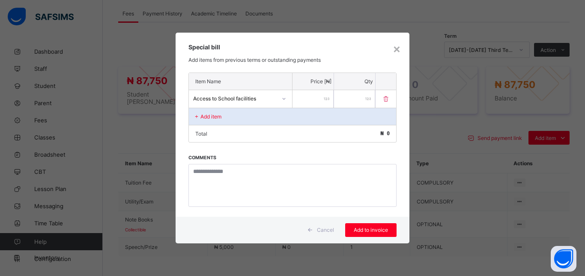
click at [306, 97] on input "number" at bounding box center [313, 99] width 41 height 18
type input "*****"
click at [372, 231] on span "Add to invoice" at bounding box center [371, 229] width 39 height 6
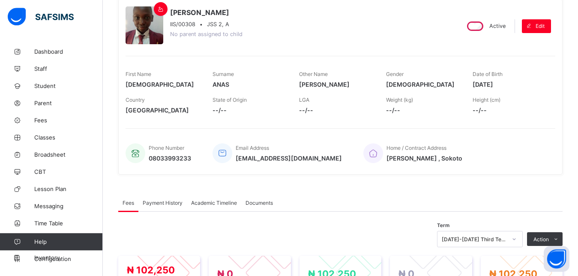
scroll to position [103, 0]
click at [169, 202] on span "Payment History" at bounding box center [163, 203] width 40 height 6
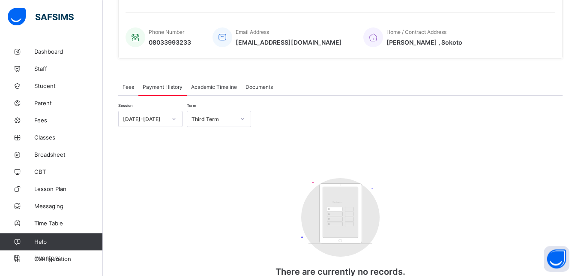
scroll to position [234, 0]
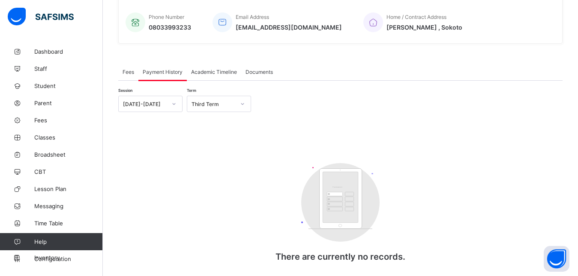
click at [131, 74] on span "Fees" at bounding box center [129, 72] width 12 height 6
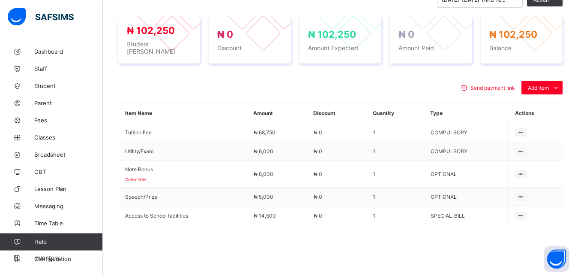
scroll to position [358, 0]
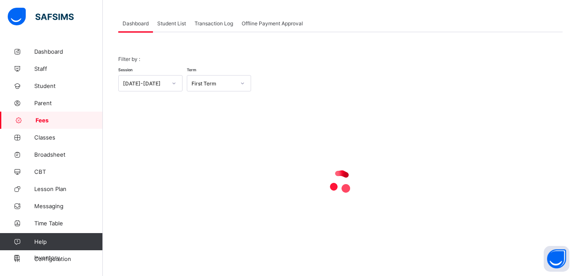
scroll to position [67, 0]
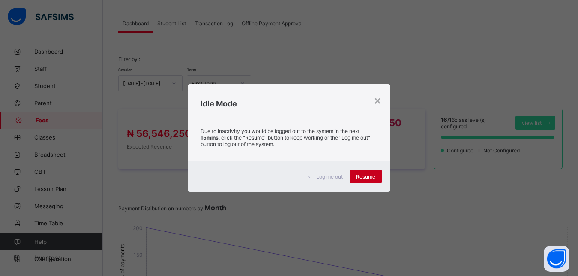
click at [371, 175] on span "Resume" at bounding box center [365, 176] width 19 height 6
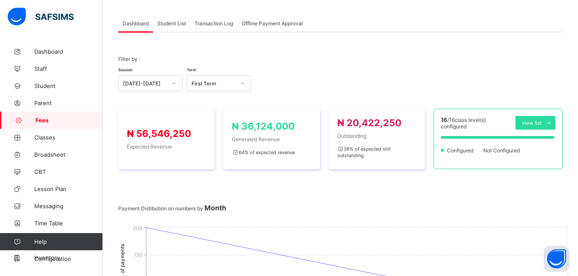
click at [172, 24] on span "Student List" at bounding box center [171, 23] width 29 height 6
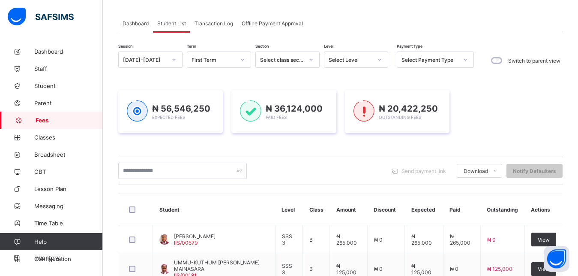
click at [357, 58] on div "Select Level" at bounding box center [351, 60] width 44 height 6
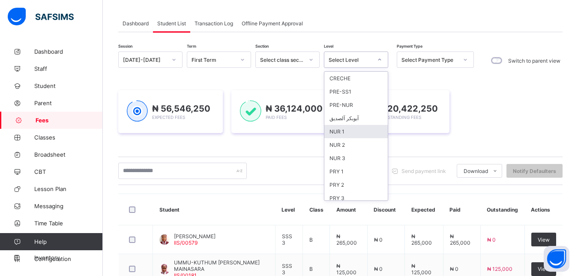
scroll to position [111, 0]
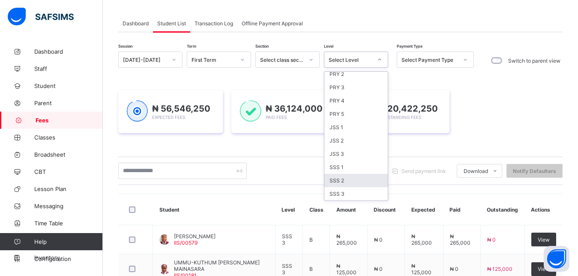
click at [353, 180] on div "SSS 2" at bounding box center [355, 180] width 63 height 13
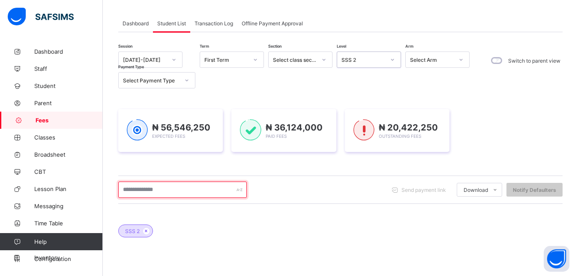
click at [200, 193] on input "text" at bounding box center [182, 189] width 129 height 16
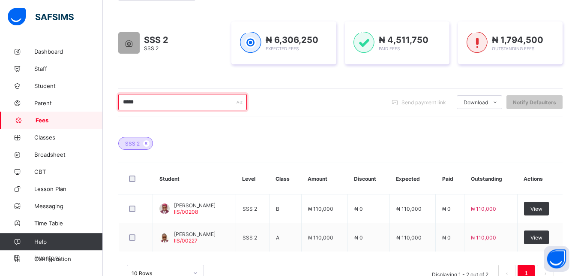
scroll to position [176, 0]
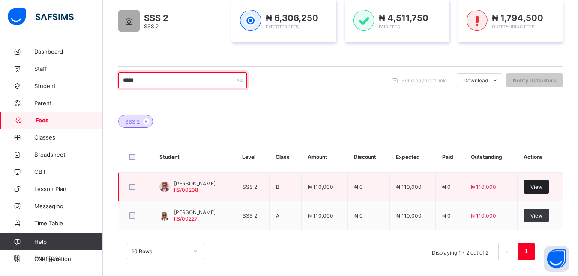
type input "*****"
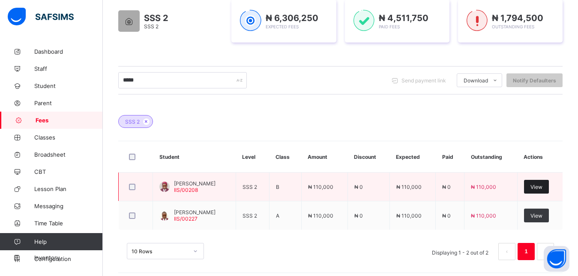
click at [543, 184] on span "View" at bounding box center [537, 186] width 12 height 6
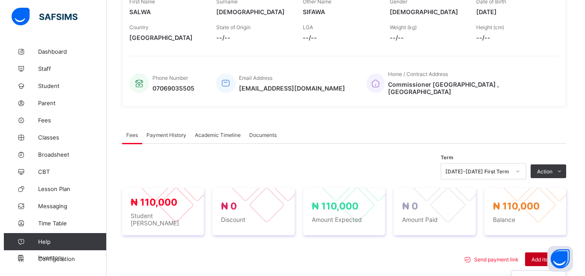
scroll to position [287, 0]
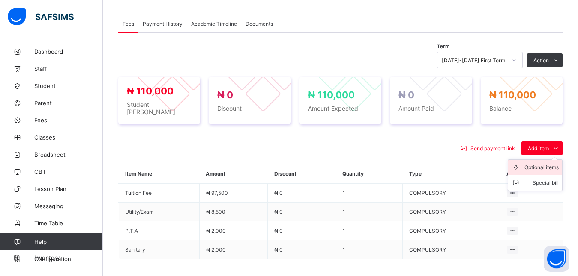
click at [547, 163] on div "Optional items" at bounding box center [542, 167] width 34 height 9
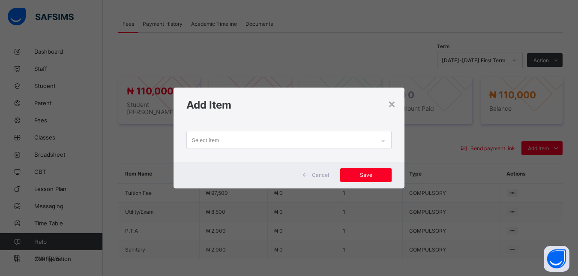
click at [355, 142] on div "Select item" at bounding box center [281, 139] width 189 height 17
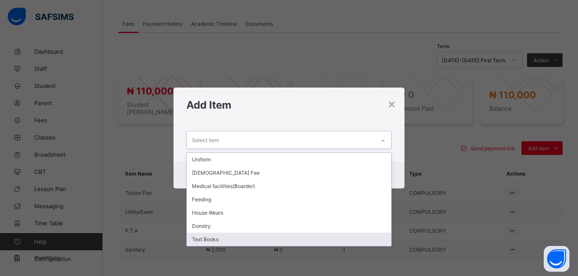
click at [303, 240] on div "Text Books" at bounding box center [289, 238] width 205 height 13
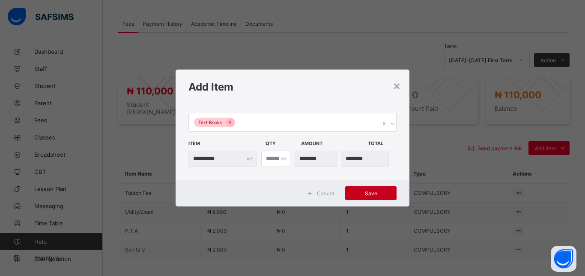
click at [382, 192] on span "Save" at bounding box center [371, 193] width 39 height 6
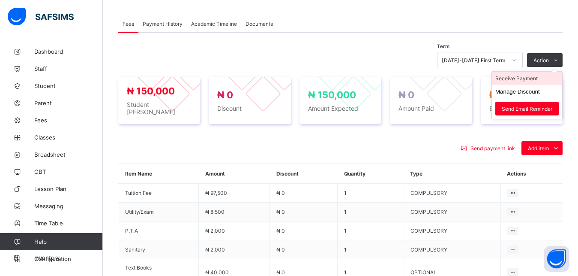
click at [532, 72] on li "Receive Payment" at bounding box center [527, 78] width 70 height 13
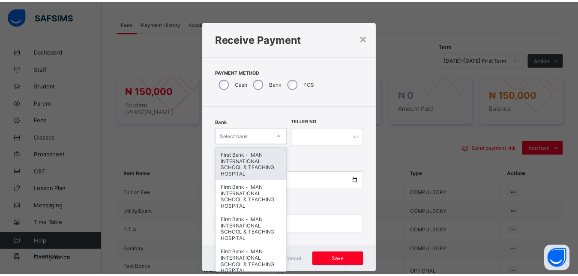
scroll to position [5, 0]
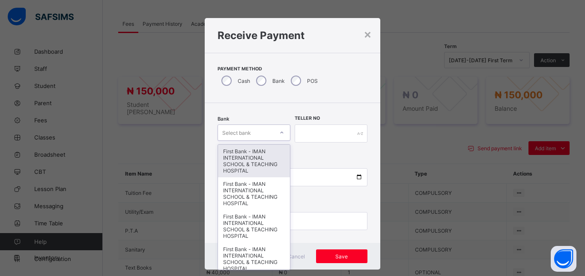
click at [251, 134] on div "Select bank" at bounding box center [246, 132] width 56 height 12
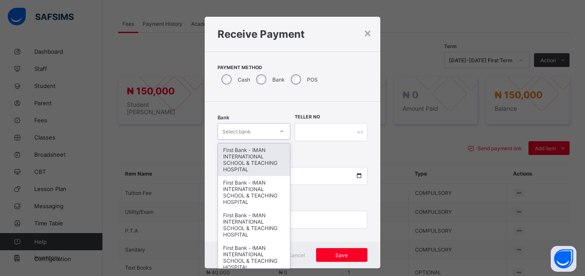
click at [251, 147] on div "First Bank - IMAN INTERNATIONAL SCHOOL & TEACHING HOSPITAL" at bounding box center [254, 159] width 72 height 33
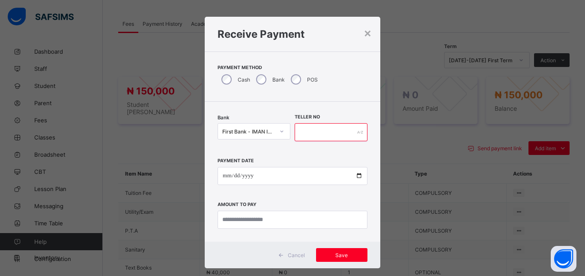
click at [309, 133] on input "text" at bounding box center [331, 132] width 73 height 18
type input "*****"
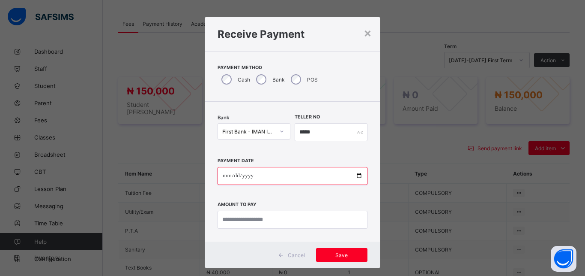
click at [353, 175] on input "date" at bounding box center [293, 176] width 150 height 18
type input "**********"
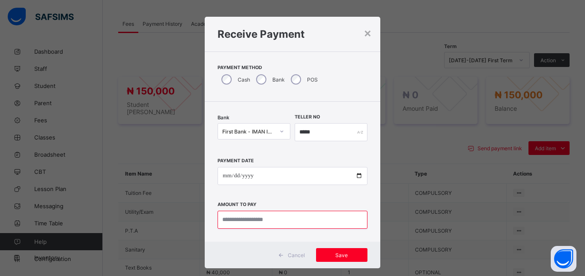
click at [274, 220] on input "currency" at bounding box center [293, 219] width 150 height 18
type input "*********"
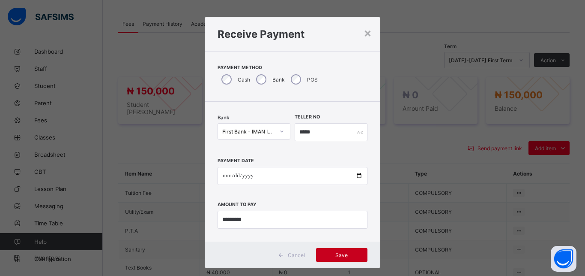
click at [341, 255] on span "Save" at bounding box center [342, 255] width 39 height 6
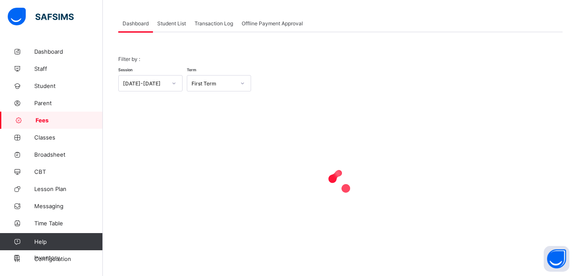
scroll to position [67, 0]
click at [168, 23] on span "Student List" at bounding box center [171, 23] width 29 height 6
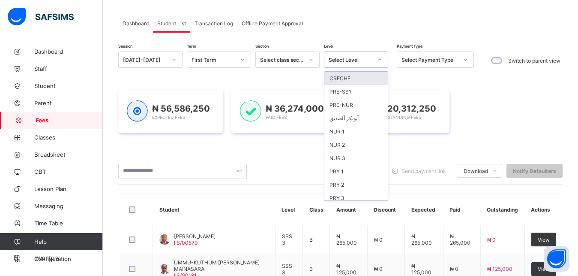
click at [364, 61] on div "Select Level" at bounding box center [351, 60] width 44 height 6
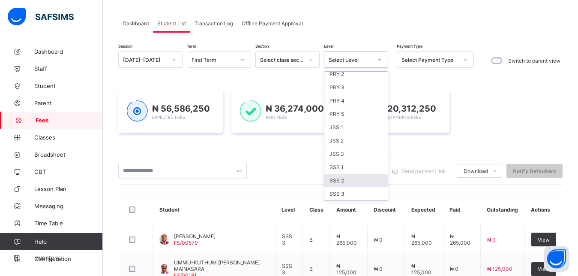
click at [353, 179] on div "SSS 2" at bounding box center [355, 180] width 63 height 13
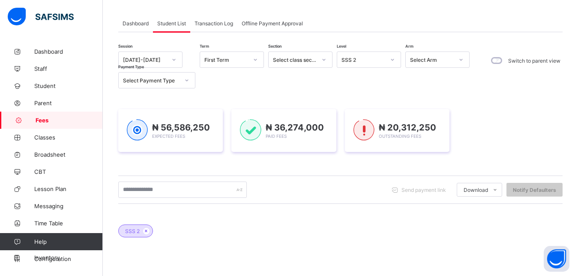
click at [353, 179] on div "Send payment link Download Students Payment Students Payment Status Student Ite…" at bounding box center [340, 189] width 444 height 28
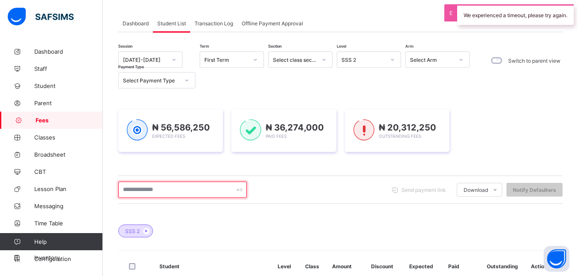
click at [213, 186] on input "text" at bounding box center [182, 189] width 129 height 16
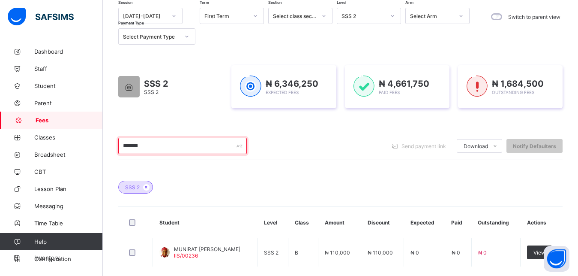
scroll to position [132, 0]
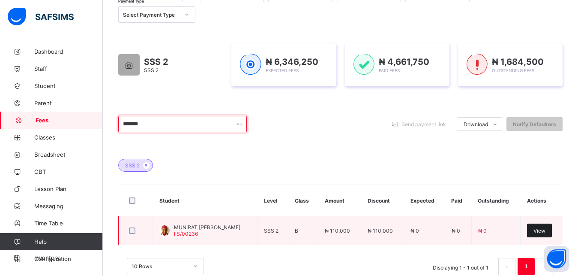
type input "*******"
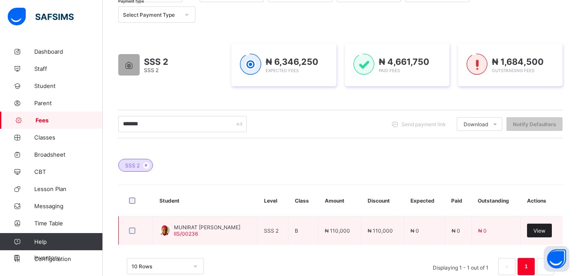
click at [546, 229] on span "View" at bounding box center [540, 230] width 12 height 6
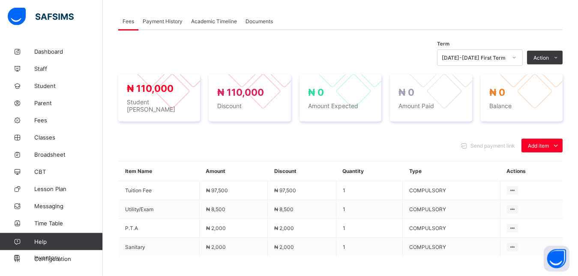
scroll to position [285, 0]
click at [545, 160] on div "Optional items" at bounding box center [542, 164] width 34 height 9
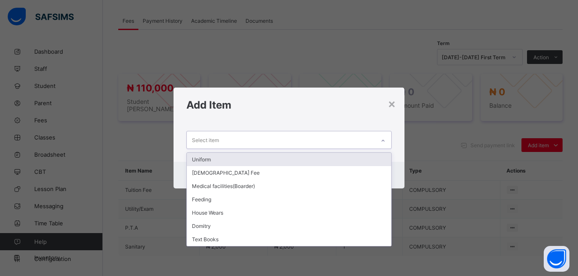
click at [341, 141] on div "Select item" at bounding box center [281, 139] width 189 height 17
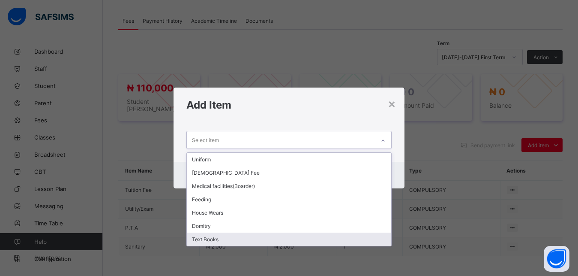
click at [293, 236] on div "Text Books" at bounding box center [289, 238] width 205 height 13
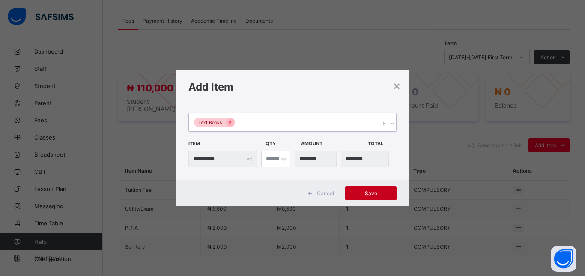
click at [369, 194] on span "Save" at bounding box center [371, 193] width 39 height 6
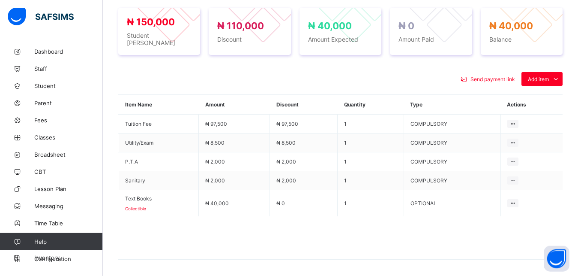
scroll to position [373, 0]
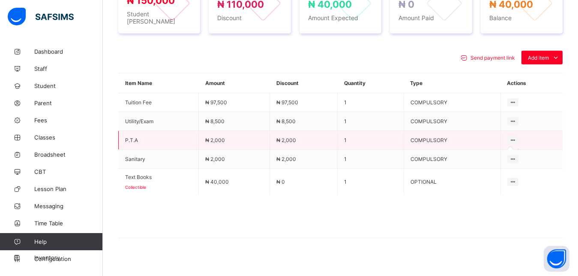
click at [517, 137] on icon at bounding box center [513, 140] width 7 height 6
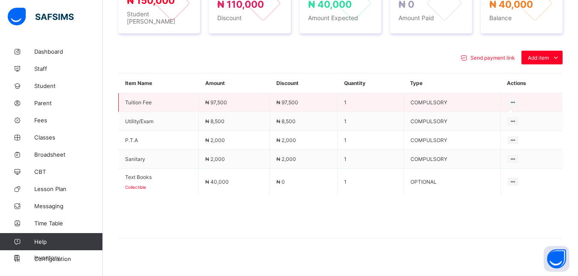
click at [517, 99] on icon at bounding box center [513, 102] width 7 height 6
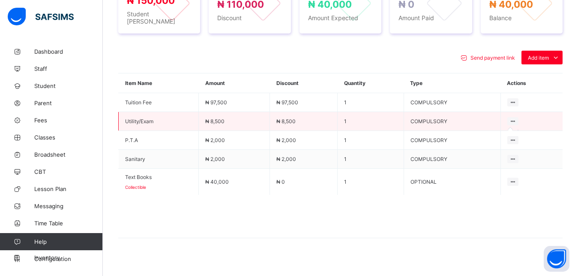
click at [517, 118] on icon at bounding box center [513, 121] width 7 height 6
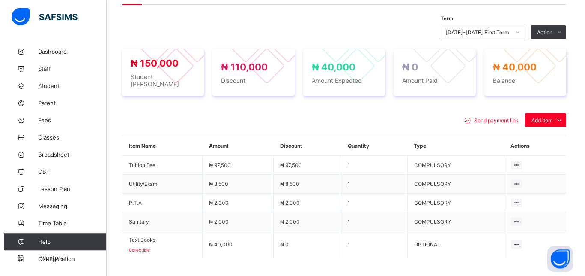
scroll to position [285, 0]
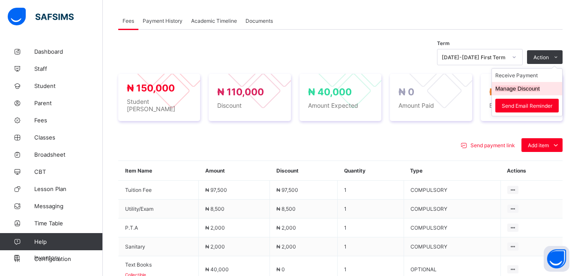
click at [530, 88] on button "Manage Discount" at bounding box center [517, 88] width 45 height 6
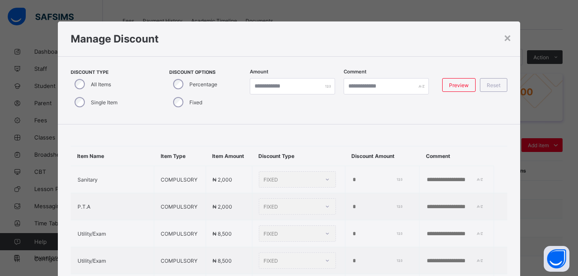
type input "***"
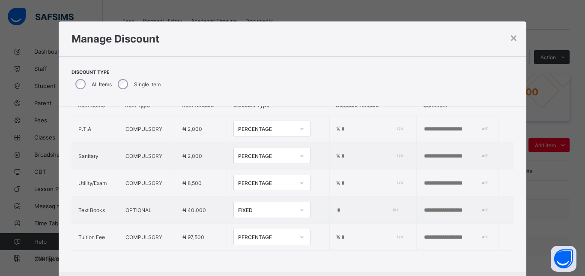
scroll to position [40, 0]
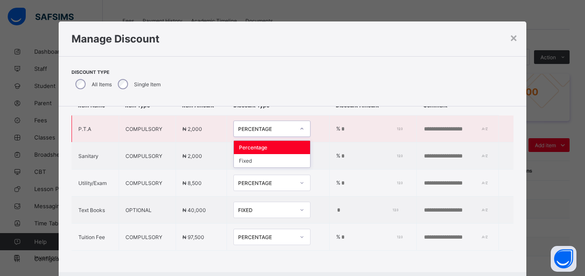
click at [275, 126] on div "PERCENTAGE" at bounding box center [266, 129] width 57 height 6
click at [267, 154] on div "Fixed" at bounding box center [272, 160] width 76 height 13
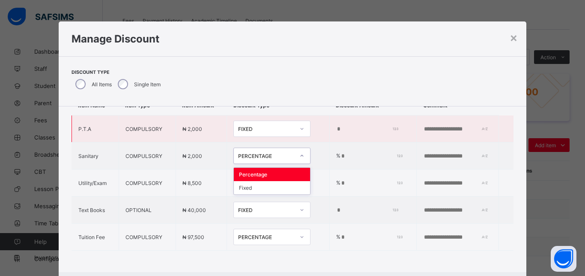
click at [267, 153] on div "PERCENTAGE" at bounding box center [264, 156] width 60 height 12
click at [263, 181] on div "Fixed" at bounding box center [272, 187] width 76 height 13
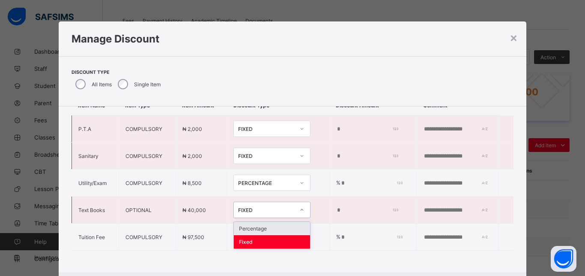
click at [269, 207] on div "FIXED" at bounding box center [266, 210] width 57 height 6
click at [266, 235] on div "Fixed" at bounding box center [272, 241] width 76 height 13
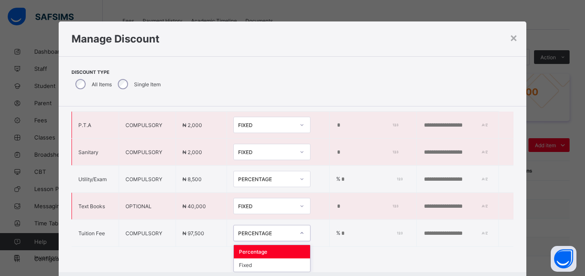
click at [266, 232] on div "PERCENTAGE" at bounding box center [266, 233] width 57 height 6
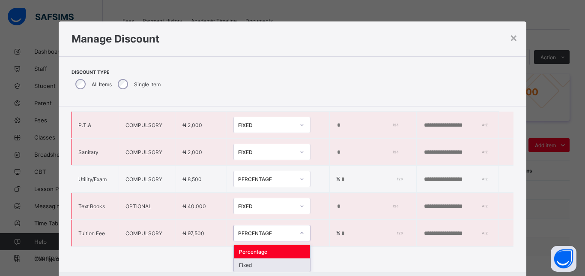
click at [262, 259] on div "Fixed" at bounding box center [272, 264] width 76 height 13
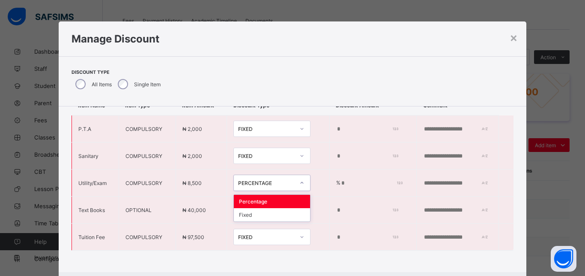
click at [265, 180] on div "PERCENTAGE" at bounding box center [266, 183] width 57 height 6
click at [262, 208] on div "Fixed" at bounding box center [272, 214] width 76 height 13
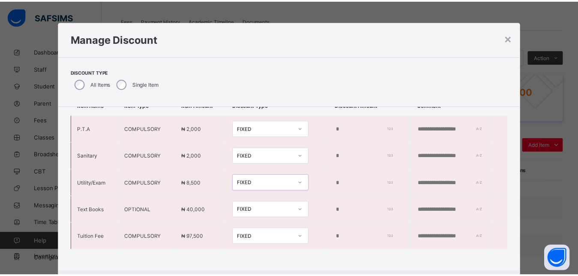
scroll to position [19, 0]
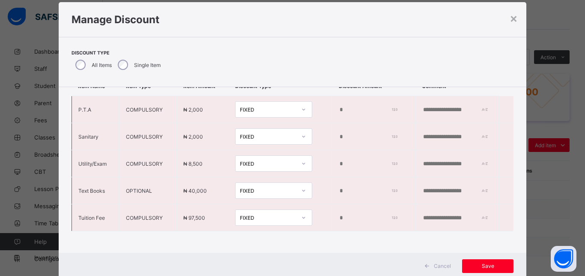
click at [345, 106] on input "***" at bounding box center [367, 109] width 57 height 7
type input "*"
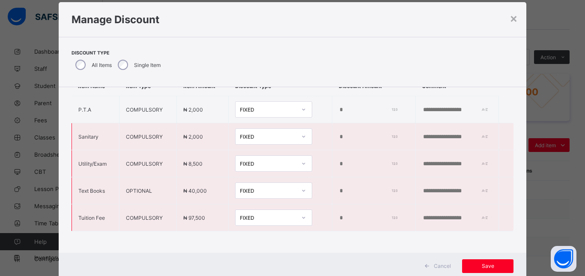
click at [350, 133] on input "***" at bounding box center [367, 136] width 57 height 7
type input "*"
click at [342, 160] on input "***" at bounding box center [367, 163] width 57 height 7
type input "*"
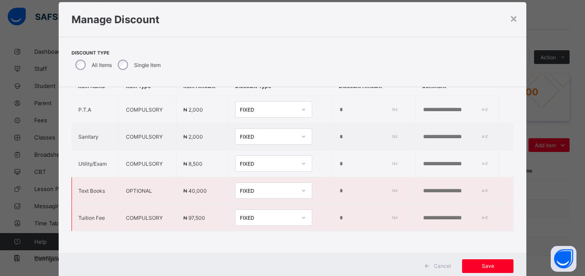
click at [339, 214] on input "***" at bounding box center [367, 217] width 57 height 7
type input "*"
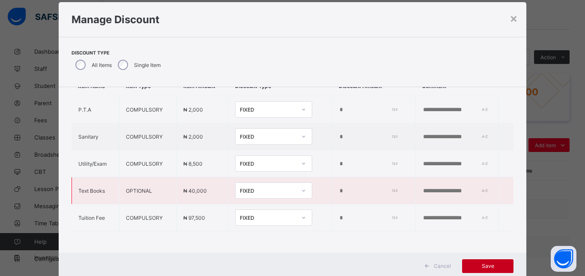
click at [485, 267] on span "Save" at bounding box center [488, 265] width 39 height 6
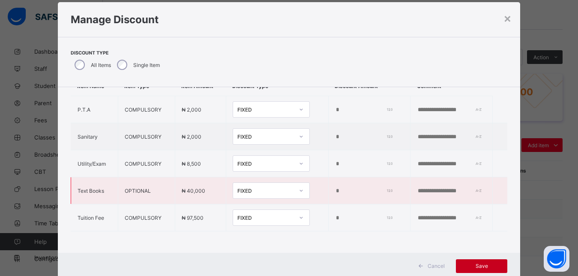
click at [485, 267] on span "Save" at bounding box center [481, 265] width 39 height 6
click at [508, 17] on div "×" at bounding box center [508, 18] width 8 height 15
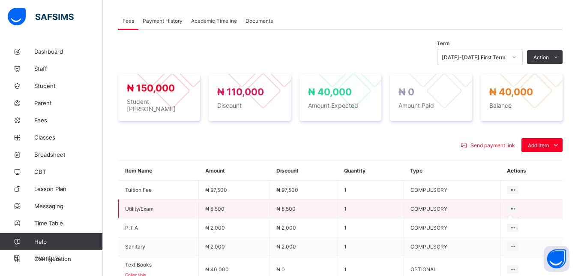
click at [517, 205] on icon at bounding box center [513, 208] width 7 height 6
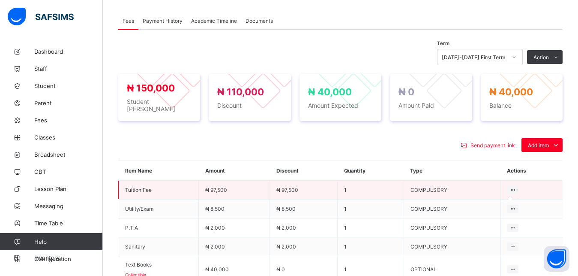
click at [517, 186] on icon at bounding box center [513, 189] width 7 height 6
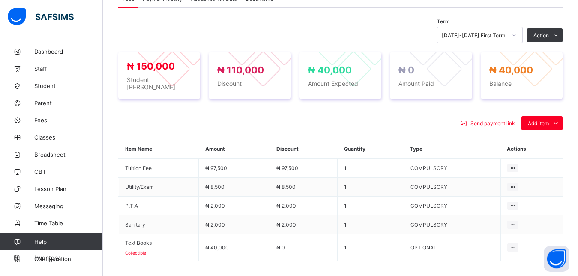
scroll to position [329, 0]
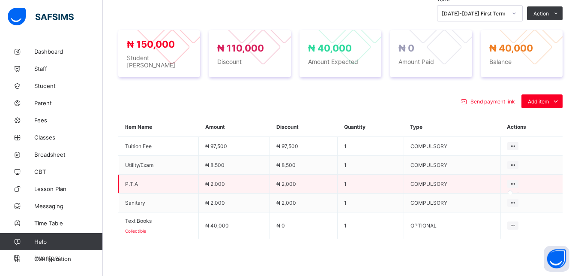
click at [517, 180] on icon at bounding box center [513, 183] width 7 height 6
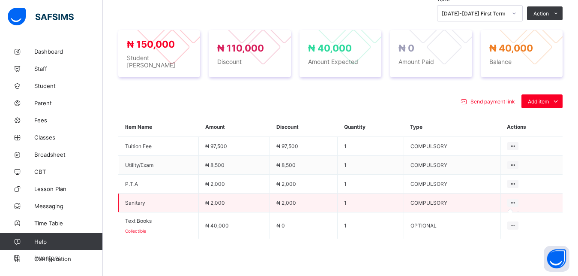
click at [517, 199] on icon at bounding box center [513, 202] width 7 height 6
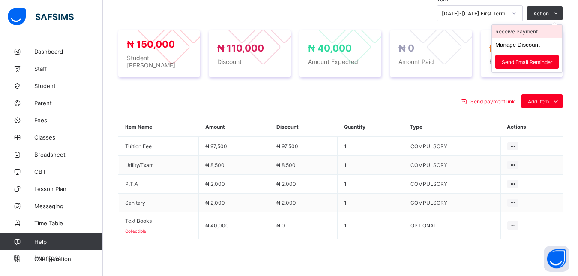
click at [536, 30] on li "Receive Payment" at bounding box center [527, 31] width 70 height 13
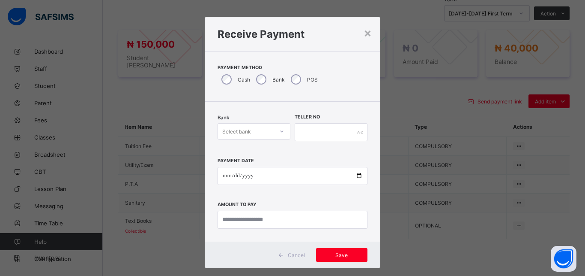
click at [252, 129] on div "Select bank" at bounding box center [246, 131] width 56 height 12
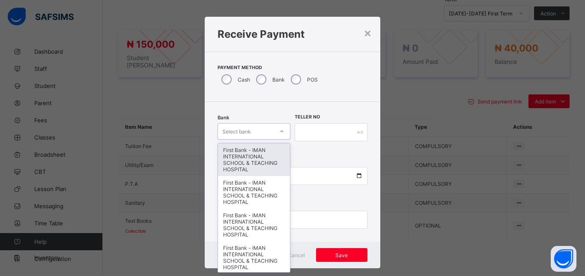
click at [252, 150] on div "First Bank - IMAN INTERNATIONAL SCHOOL & TEACHING HOSPITAL" at bounding box center [254, 159] width 72 height 33
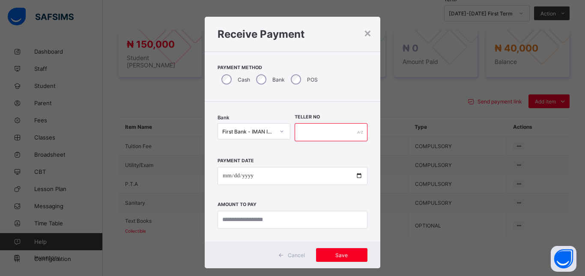
click at [317, 135] on input "text" at bounding box center [331, 132] width 73 height 18
type input "*****"
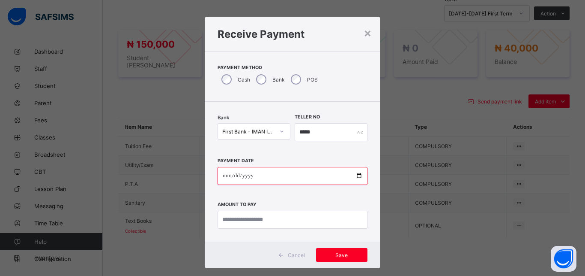
click at [355, 174] on input "date" at bounding box center [293, 176] width 150 height 18
type input "**********"
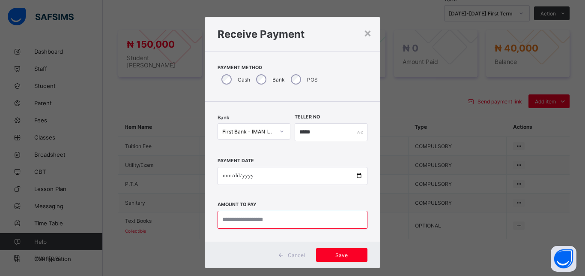
click at [271, 224] on input "currency" at bounding box center [293, 219] width 150 height 18
type input "********"
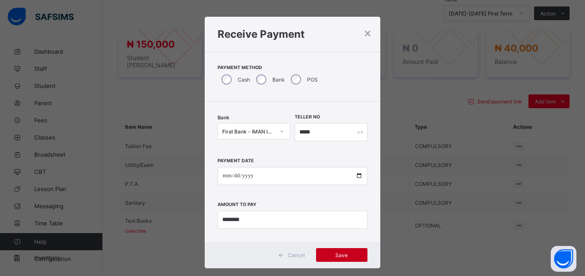
click at [348, 253] on span "Save" at bounding box center [342, 255] width 39 height 6
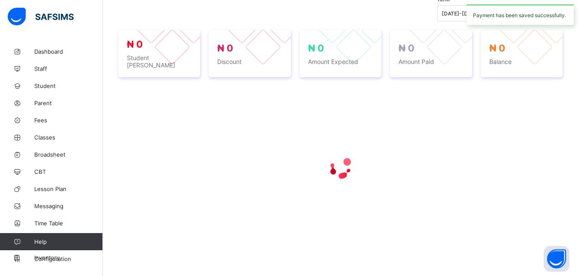
scroll to position [328, 0]
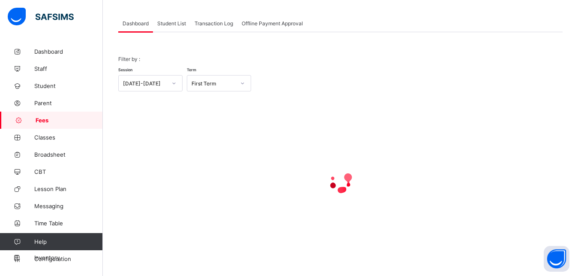
scroll to position [67, 0]
click at [168, 22] on span "Student List" at bounding box center [171, 23] width 29 height 6
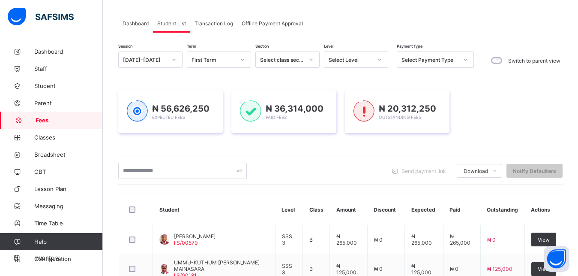
click at [357, 60] on div "Select Level" at bounding box center [351, 60] width 44 height 6
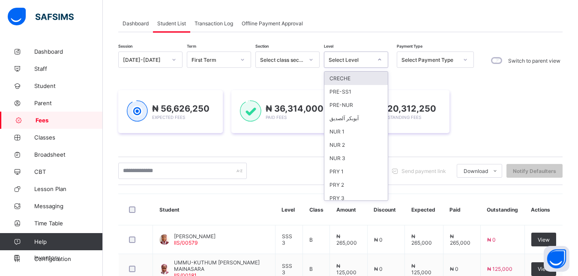
click at [357, 60] on div "Select Level" at bounding box center [351, 60] width 44 height 6
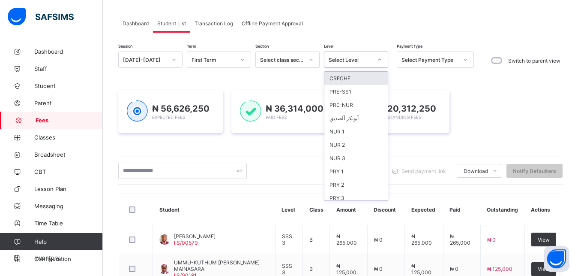
click at [364, 59] on div "Select Level" at bounding box center [351, 60] width 44 height 6
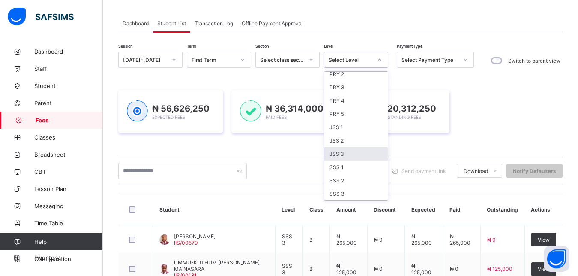
click at [352, 153] on div "JSS 3" at bounding box center [355, 153] width 63 height 13
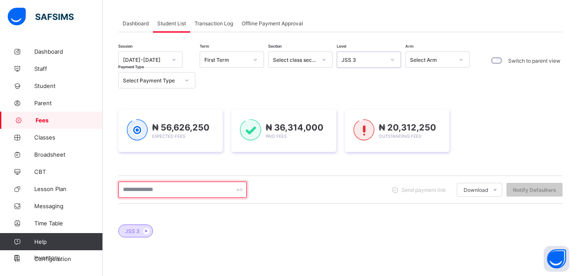
click at [209, 191] on input "text" at bounding box center [182, 189] width 129 height 16
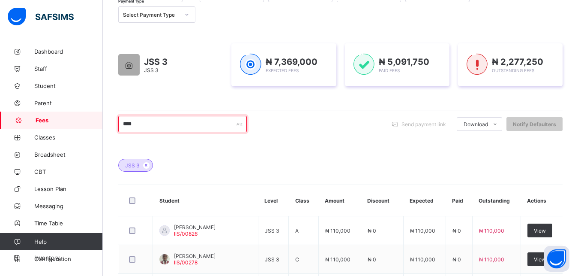
scroll to position [154, 0]
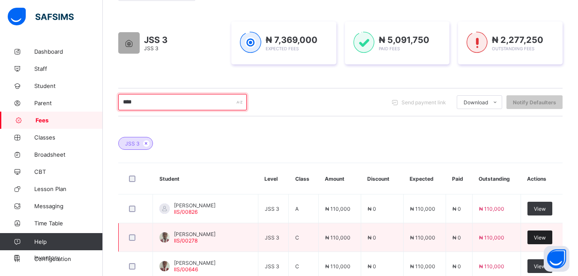
type input "****"
click at [546, 237] on span "View" at bounding box center [540, 237] width 12 height 6
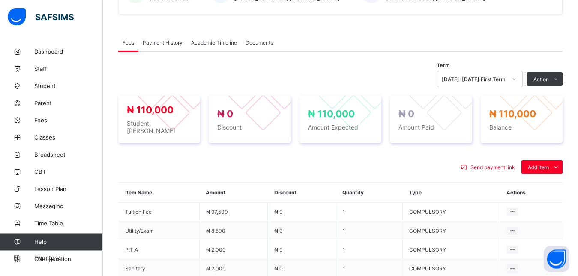
scroll to position [285, 0]
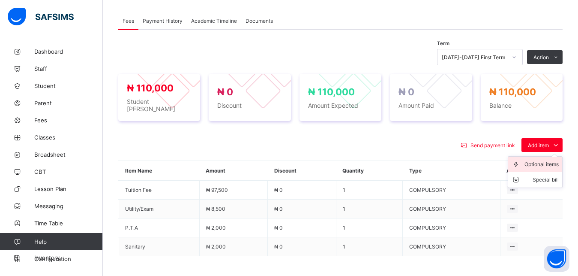
click at [544, 160] on div "Optional items" at bounding box center [542, 164] width 34 height 9
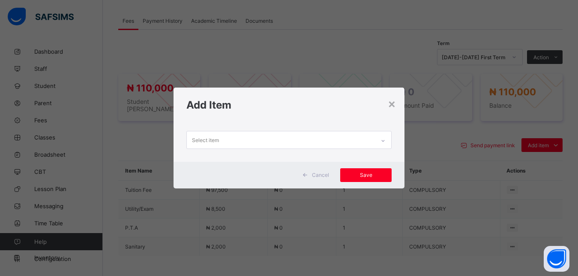
click at [362, 136] on div "Select item" at bounding box center [281, 139] width 189 height 17
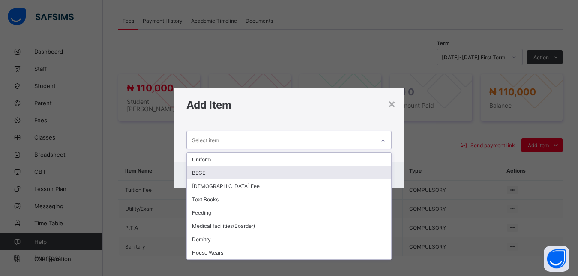
click at [276, 171] on div "BECE" at bounding box center [289, 172] width 205 height 13
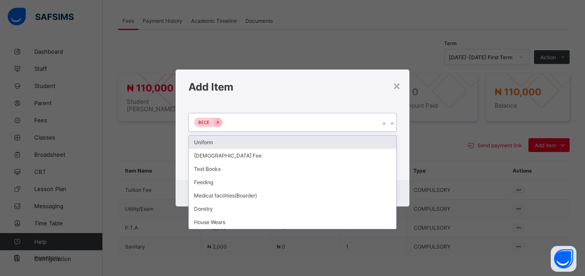
click at [277, 122] on div "BECE" at bounding box center [284, 122] width 191 height 18
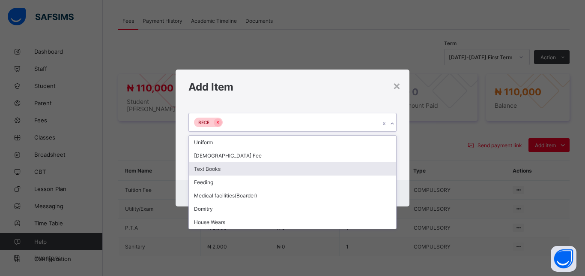
click at [261, 169] on div "Text Books" at bounding box center [292, 168] width 207 height 13
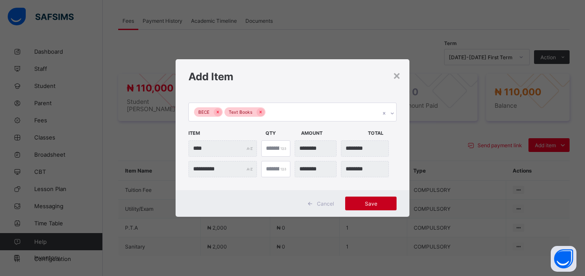
click at [373, 202] on span "Save" at bounding box center [371, 203] width 39 height 6
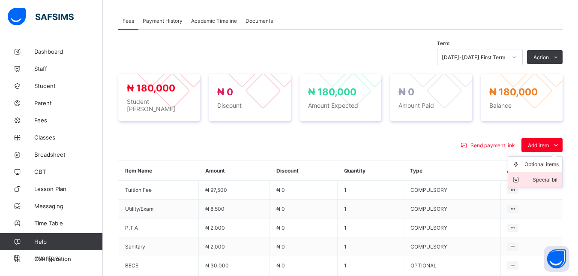
click at [550, 175] on div "Special bill" at bounding box center [542, 179] width 34 height 9
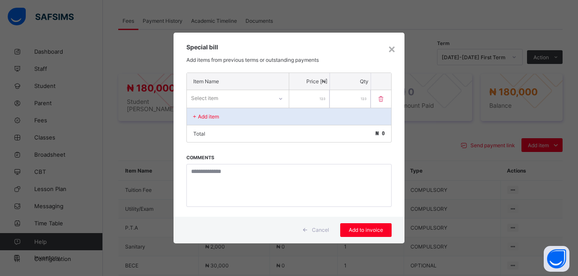
click at [260, 99] on div "Select item" at bounding box center [230, 98] width 86 height 12
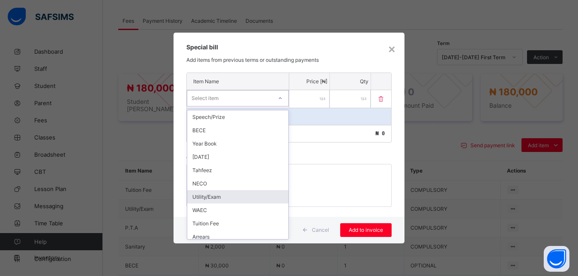
click at [245, 198] on div "Utility/Exam" at bounding box center [237, 196] width 101 height 13
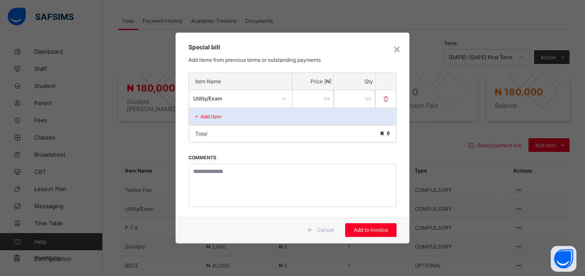
click at [313, 98] on input "number" at bounding box center [313, 99] width 41 height 18
type input "*****"
click at [380, 228] on span "Add to invoice" at bounding box center [371, 229] width 39 height 6
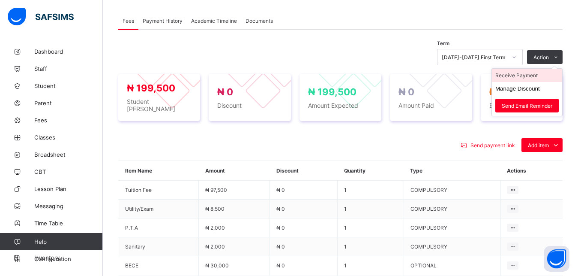
click at [537, 75] on li "Receive Payment" at bounding box center [527, 75] width 70 height 13
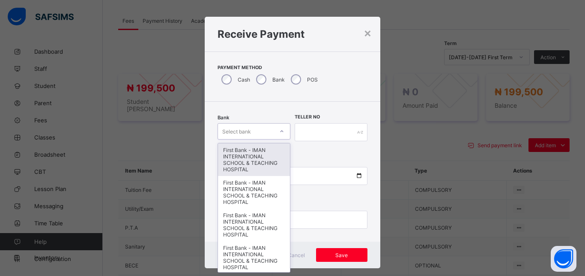
click at [265, 129] on div "Select bank" at bounding box center [246, 131] width 56 height 12
click at [266, 153] on div "First Bank - IMAN INTERNATIONAL SCHOOL & TEACHING HOSPITAL" at bounding box center [254, 159] width 72 height 33
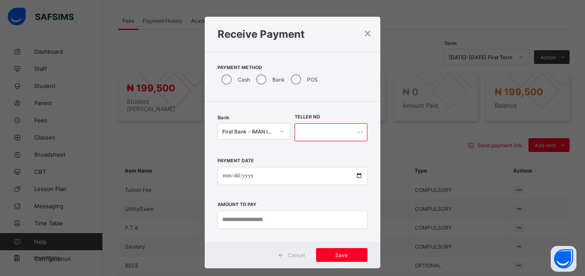
click at [306, 137] on input "text" at bounding box center [331, 132] width 73 height 18
type input "*****"
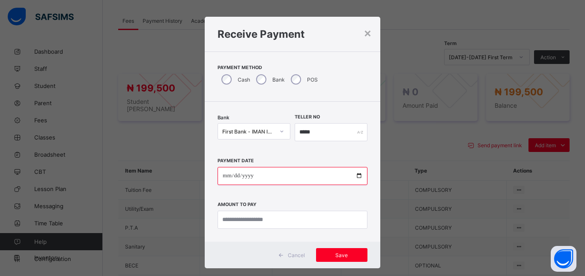
click at [354, 176] on input "date" at bounding box center [293, 176] width 150 height 18
type input "**********"
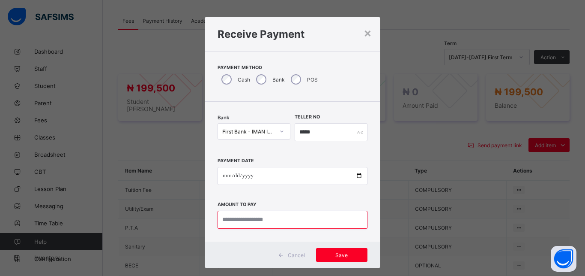
click at [277, 223] on input "currency" at bounding box center [293, 219] width 150 height 18
type input "*********"
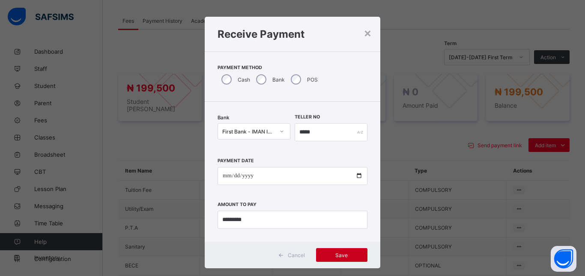
click at [341, 252] on span "Save" at bounding box center [342, 255] width 39 height 6
